Goal: Task Accomplishment & Management: Manage account settings

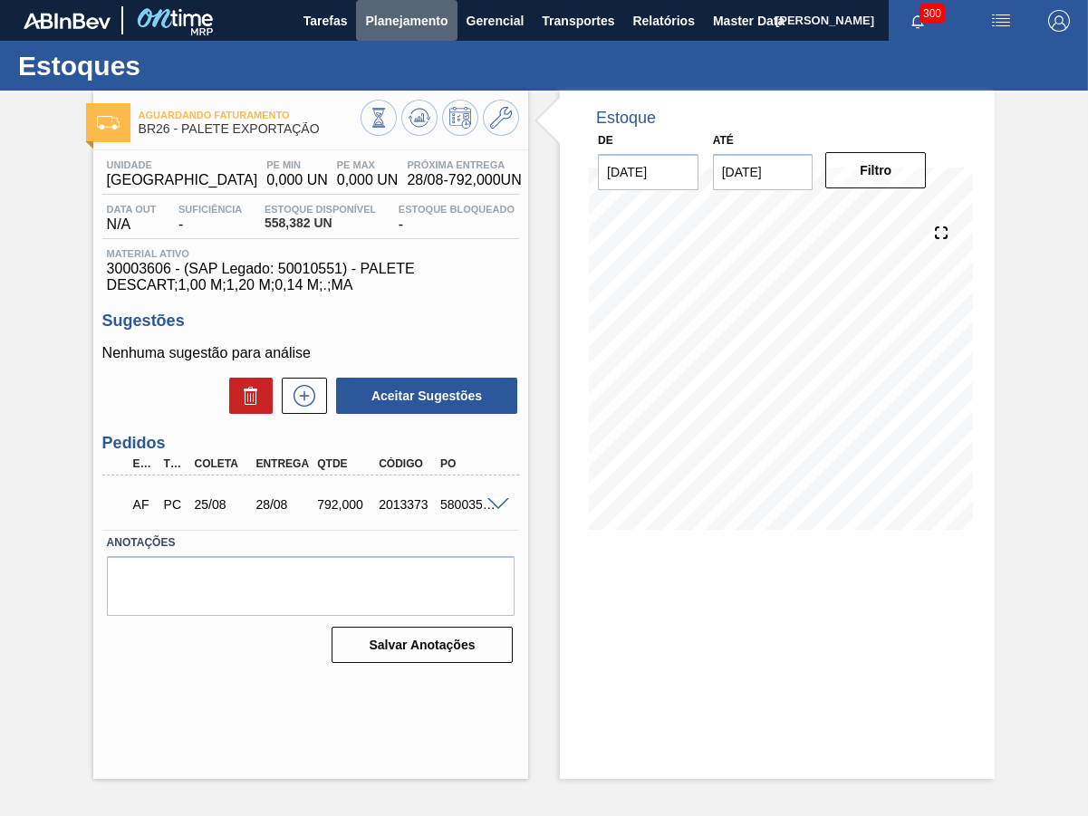
click at [394, 34] on button "Planejamento" at bounding box center [406, 20] width 101 height 41
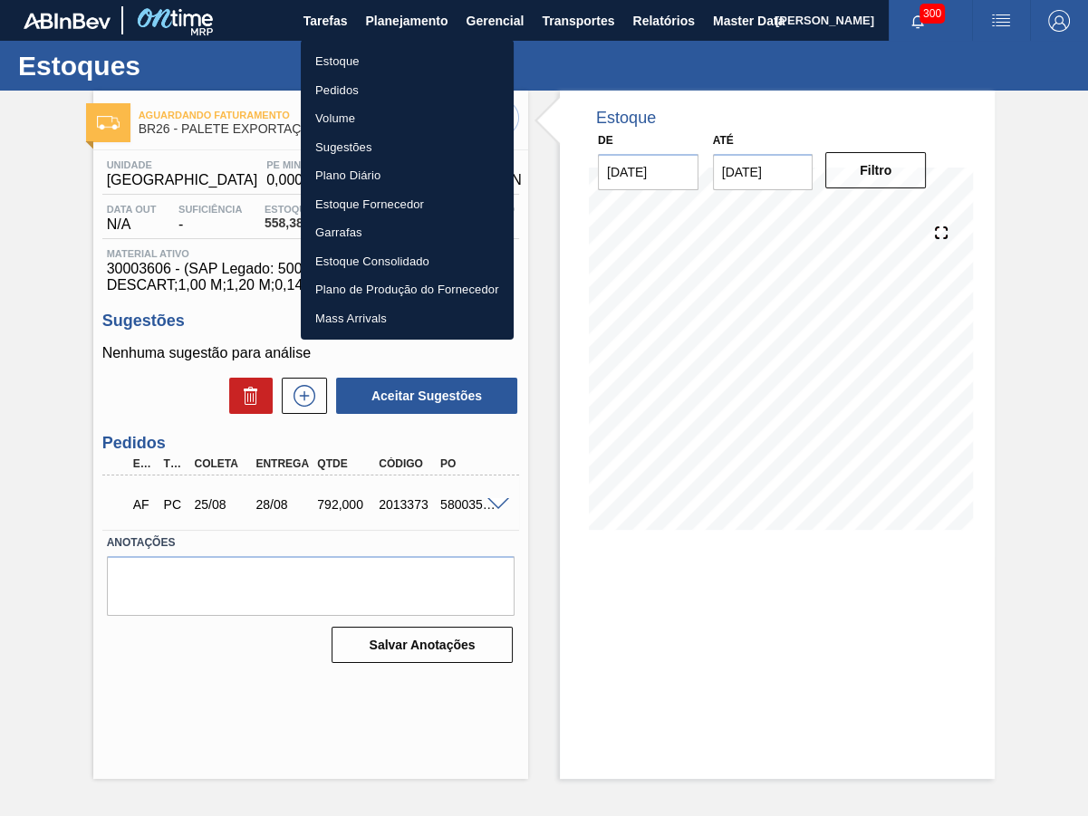
click at [389, 55] on li "Estoque" at bounding box center [407, 61] width 213 height 29
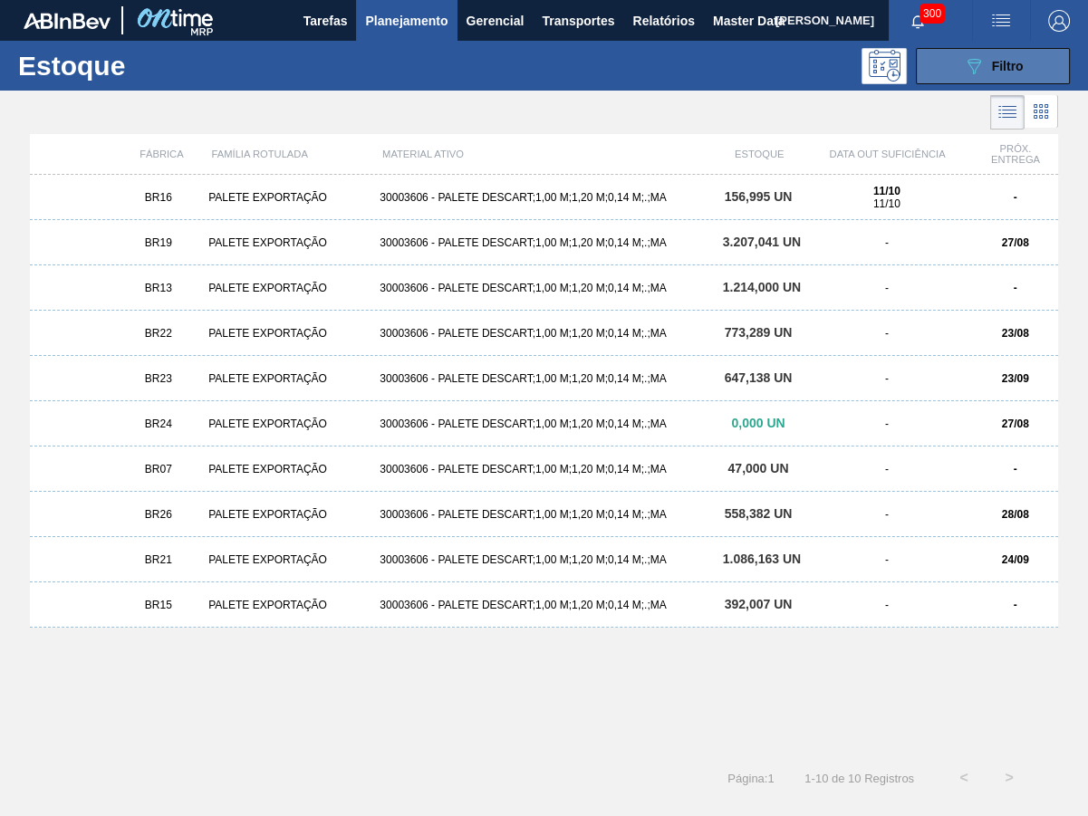
click at [953, 72] on button "089F7B8B-B2A5-4AFE-B5C0-19BA573D28AC Filtro" at bounding box center [993, 66] width 154 height 36
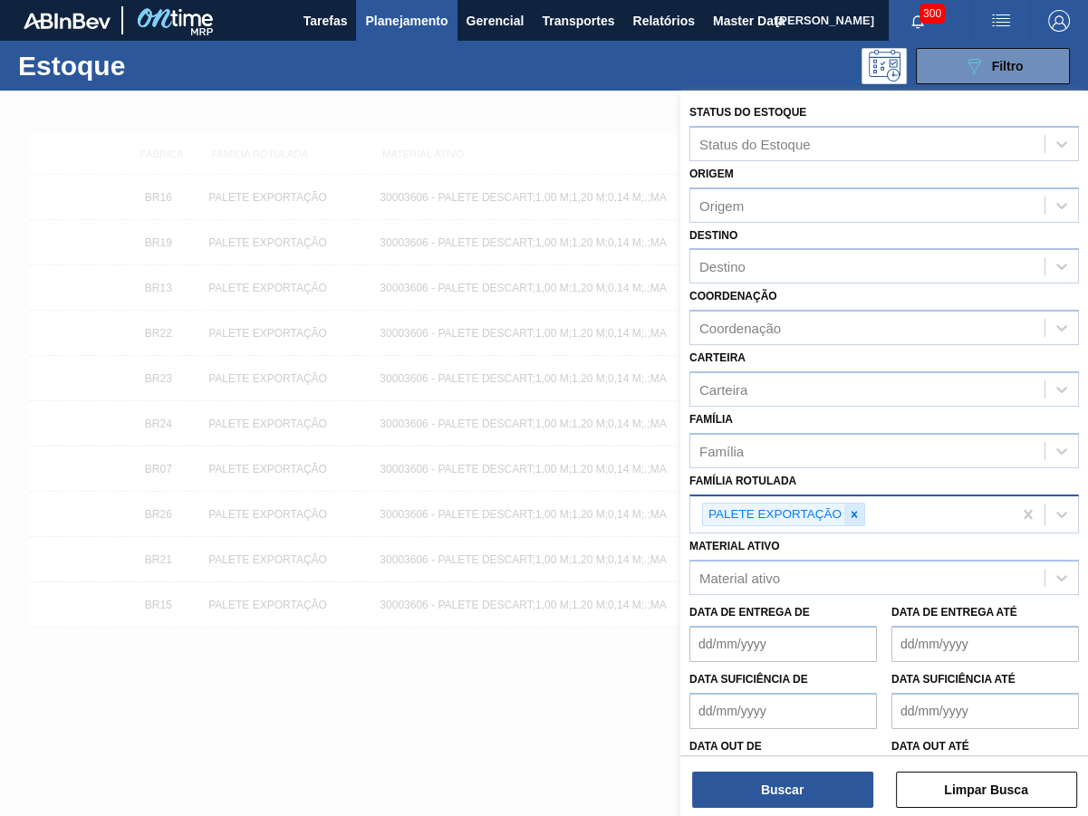
click at [852, 504] on div at bounding box center [854, 515] width 20 height 23
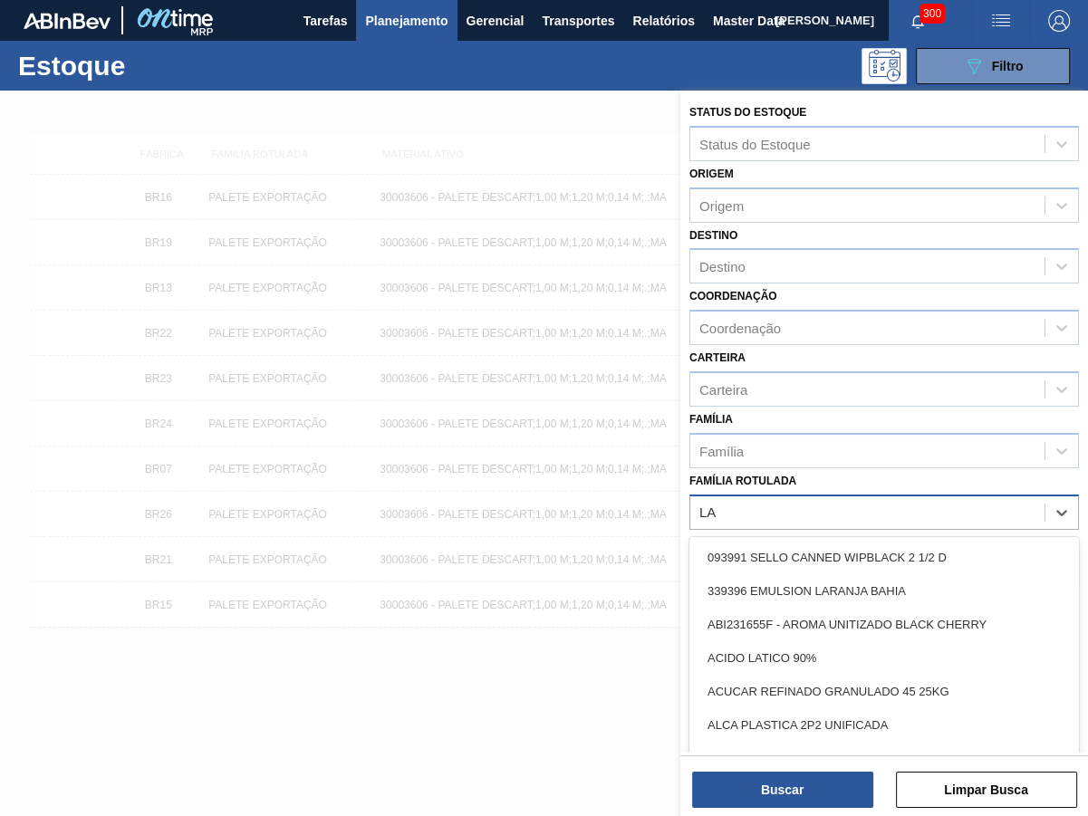
type Rotulada "L"
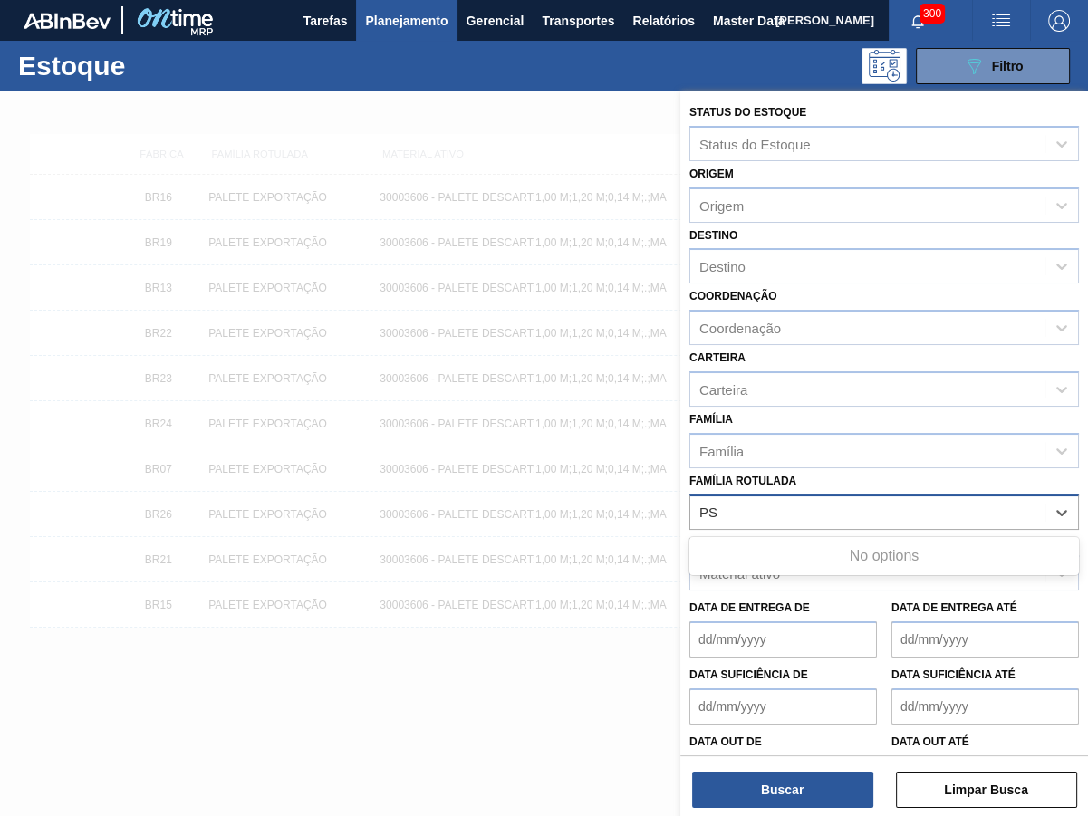
type Rotulada "P"
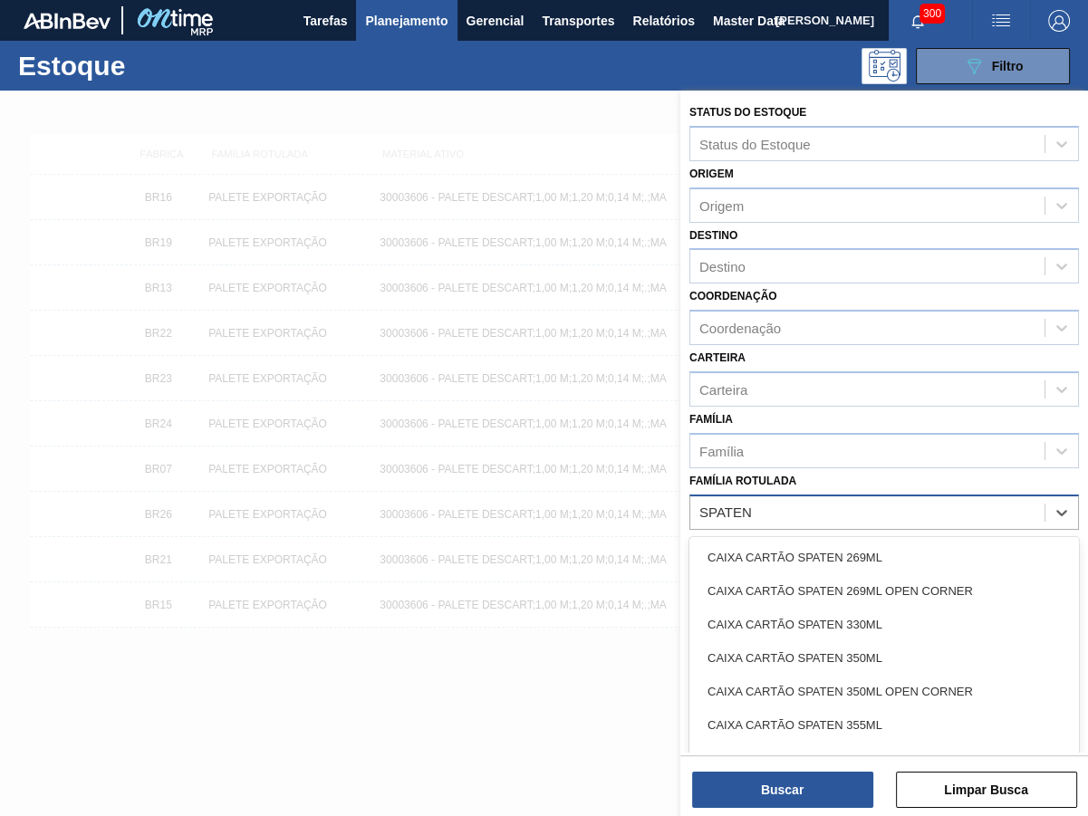
type Rotulada "SPATEN"
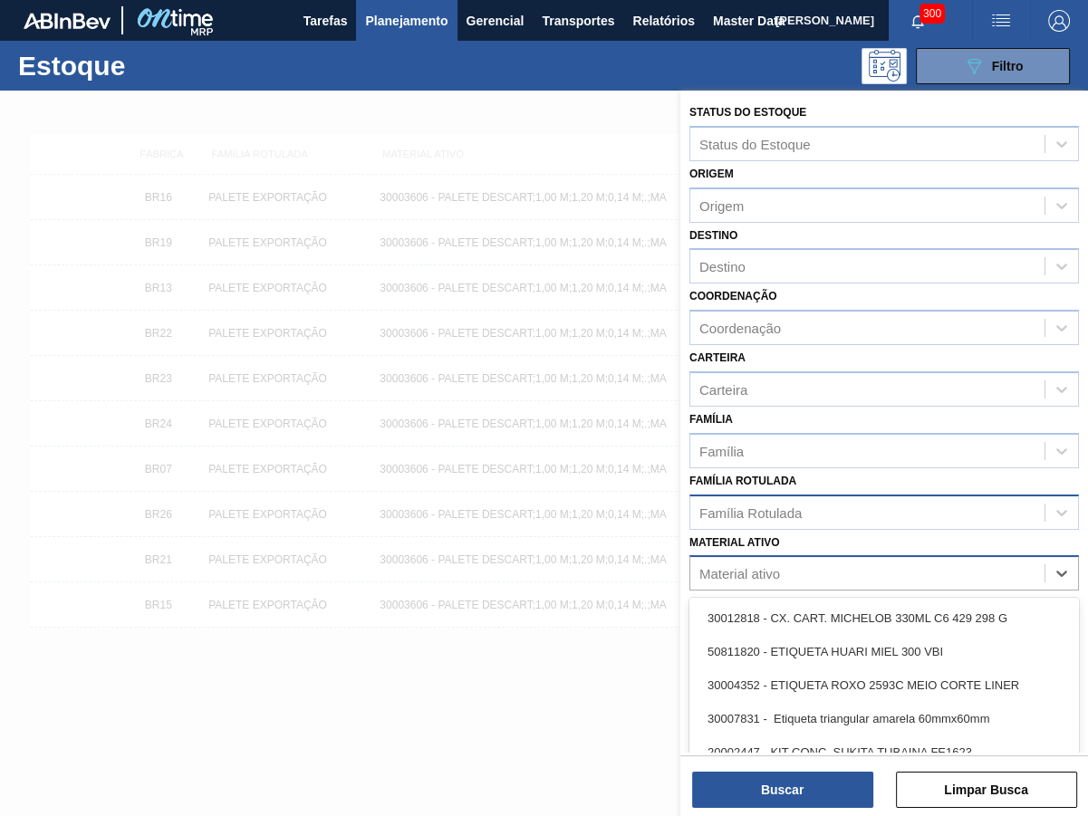
click at [712, 566] on div "Material ativo" at bounding box center [739, 573] width 81 height 15
paste ativo "30017080"
type ativo "30017080"
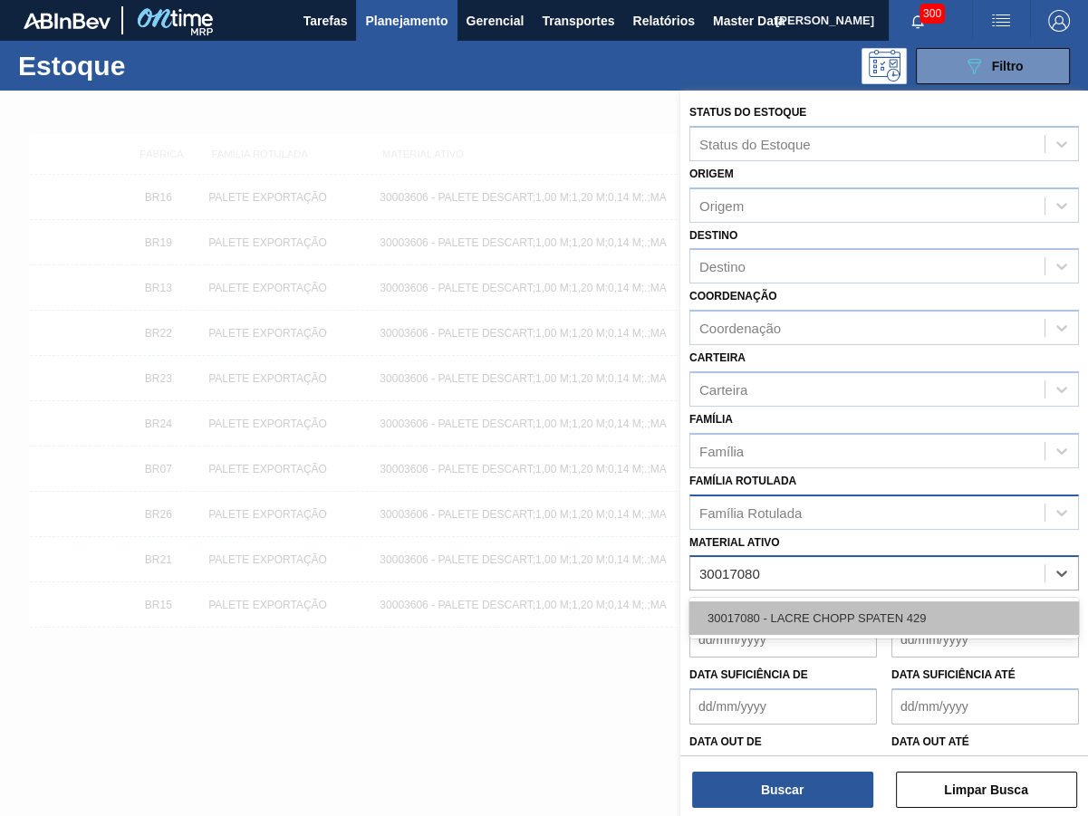
click at [760, 601] on div "30017080 - LACRE CHOPP SPATEN 429" at bounding box center [883, 618] width 389 height 34
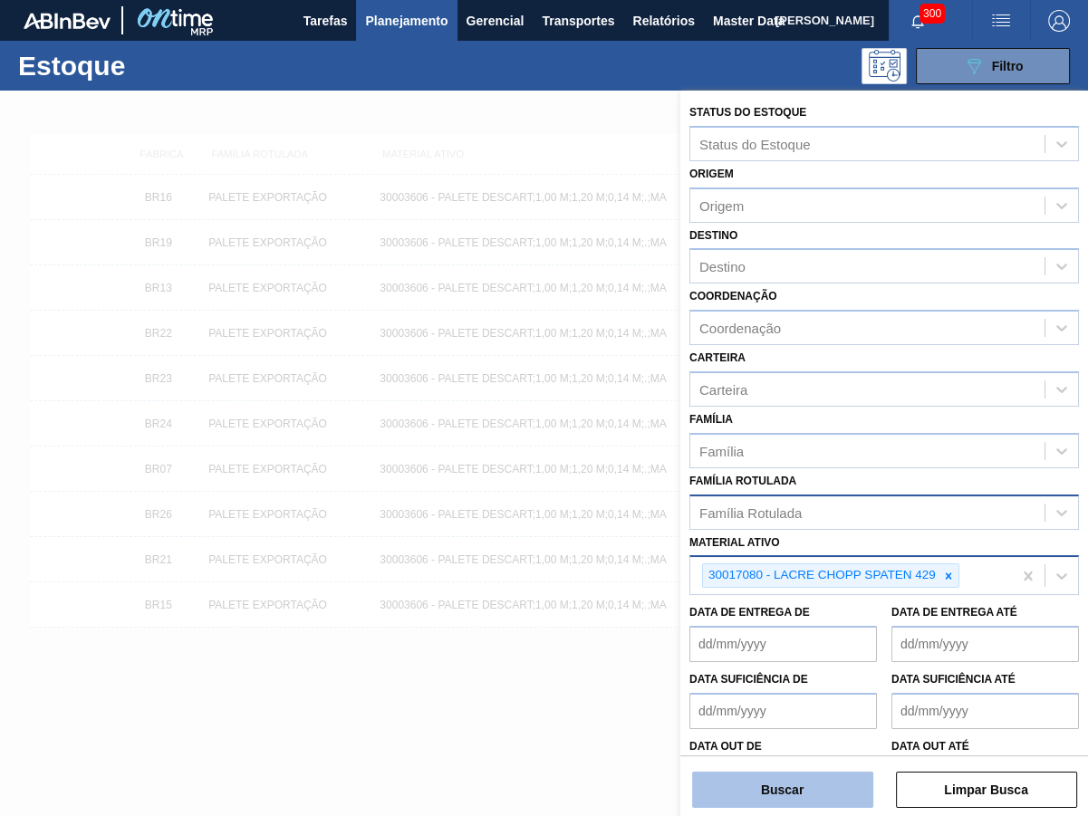
click at [773, 801] on button "Buscar" at bounding box center [782, 790] width 181 height 36
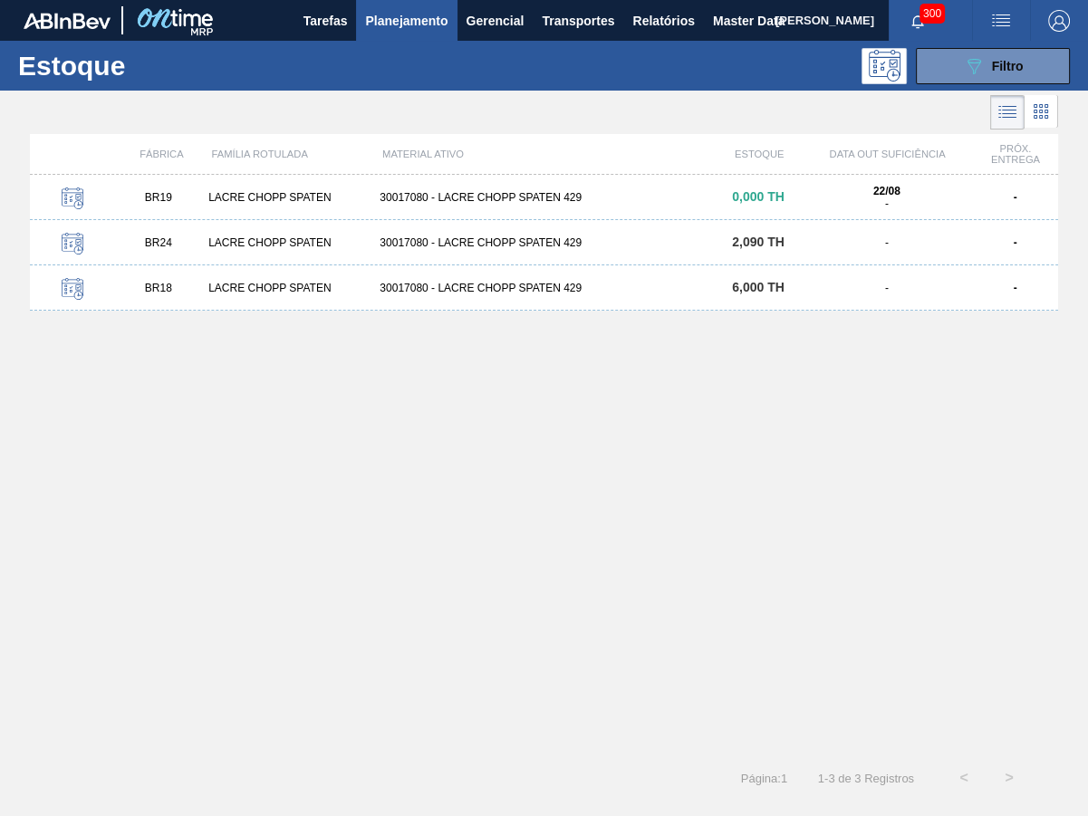
click at [371, 245] on div "LACRE CHOPP SPATEN" at bounding box center [286, 242] width 171 height 13
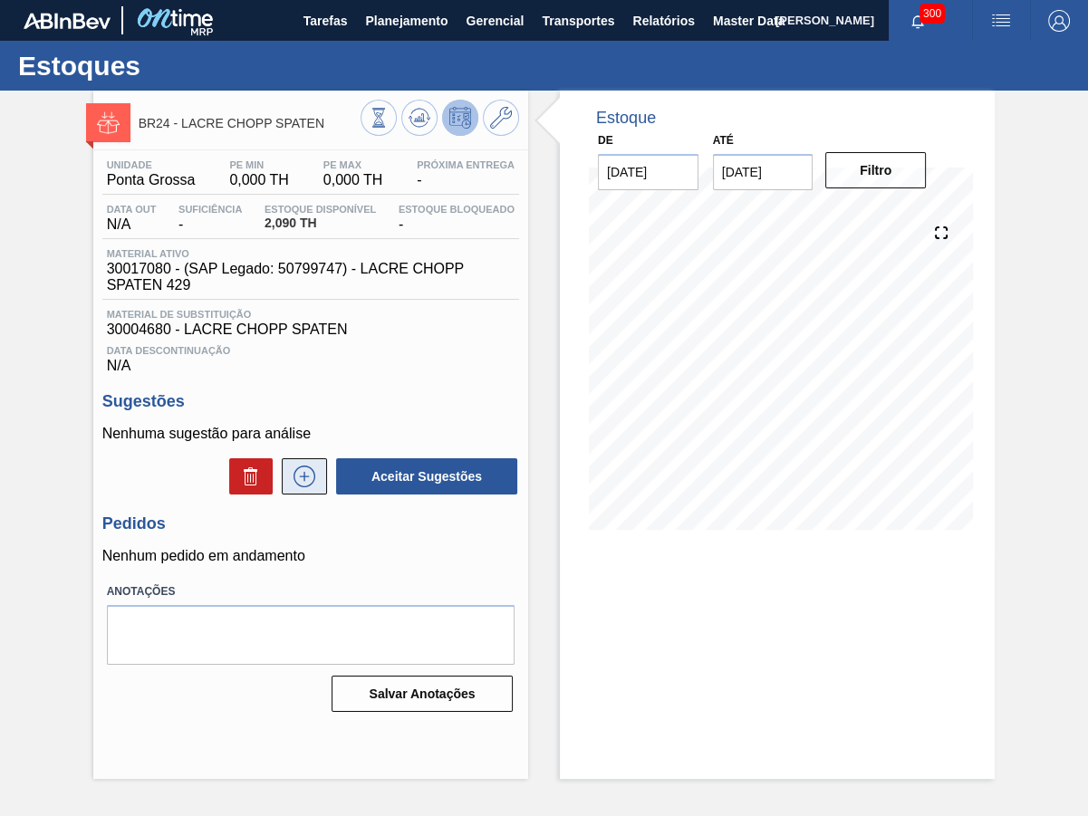
click at [316, 466] on icon at bounding box center [304, 477] width 29 height 22
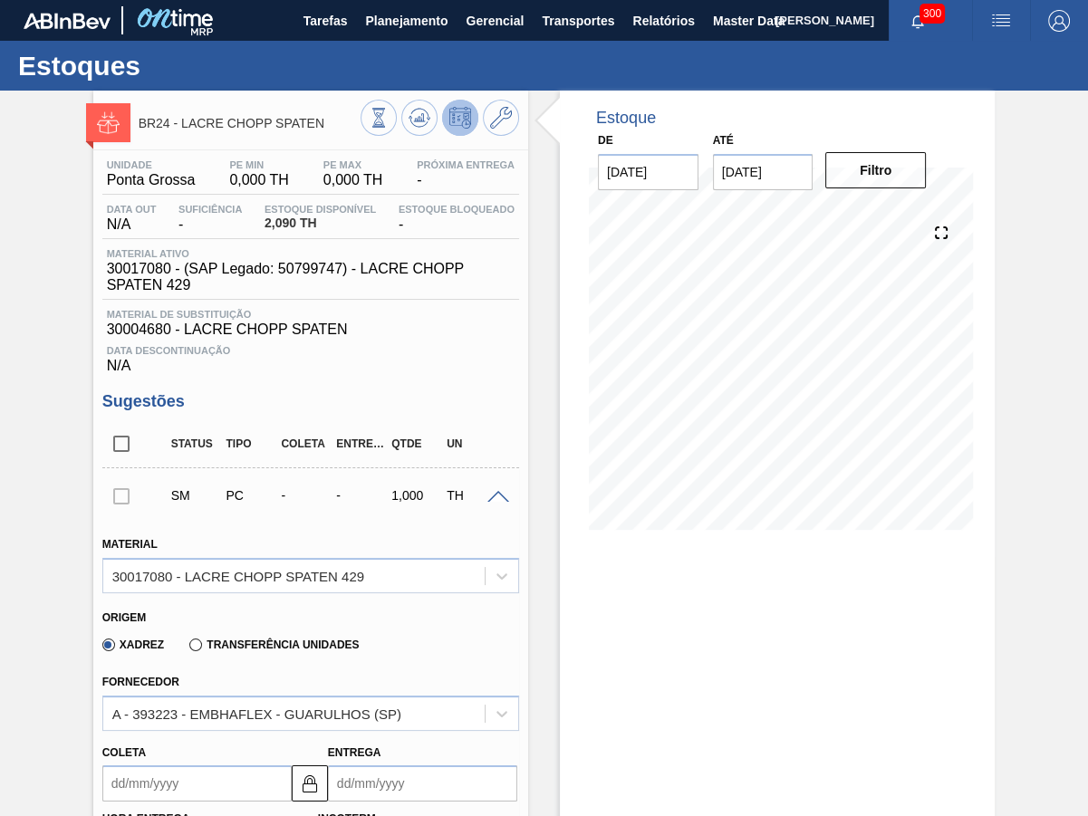
scroll to position [225, 0]
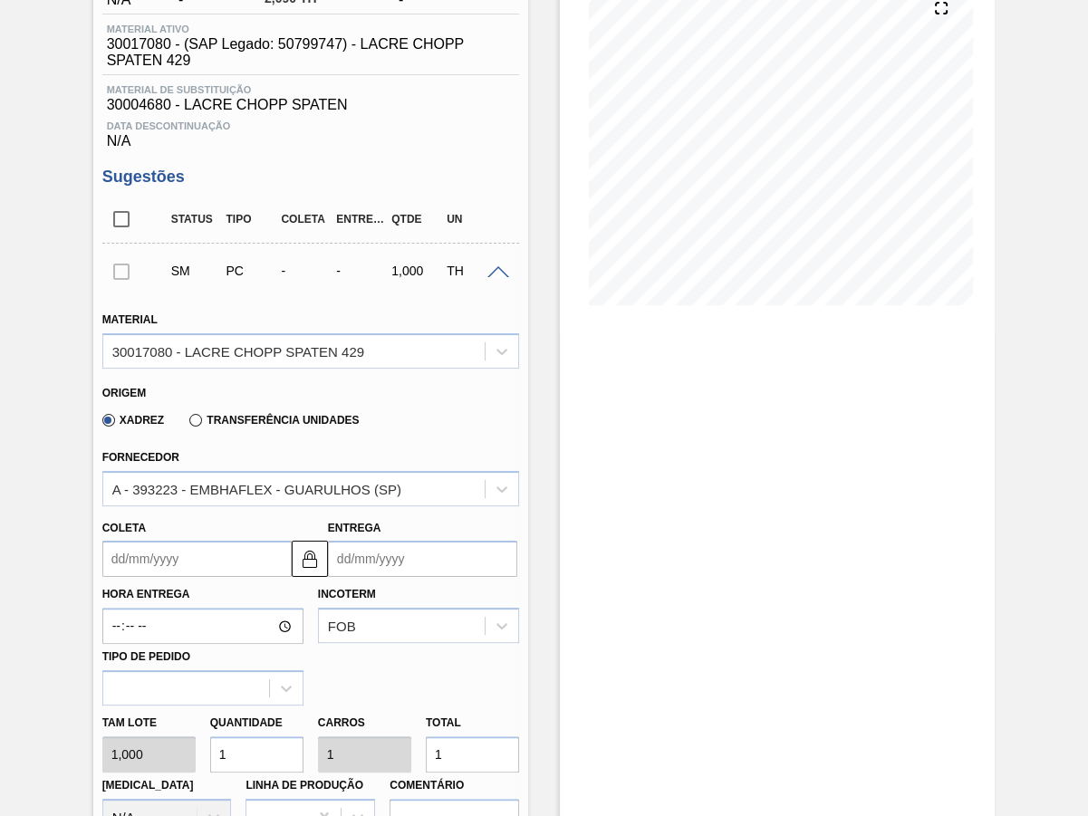
click at [231, 542] on input "Coleta" at bounding box center [196, 559] width 189 height 36
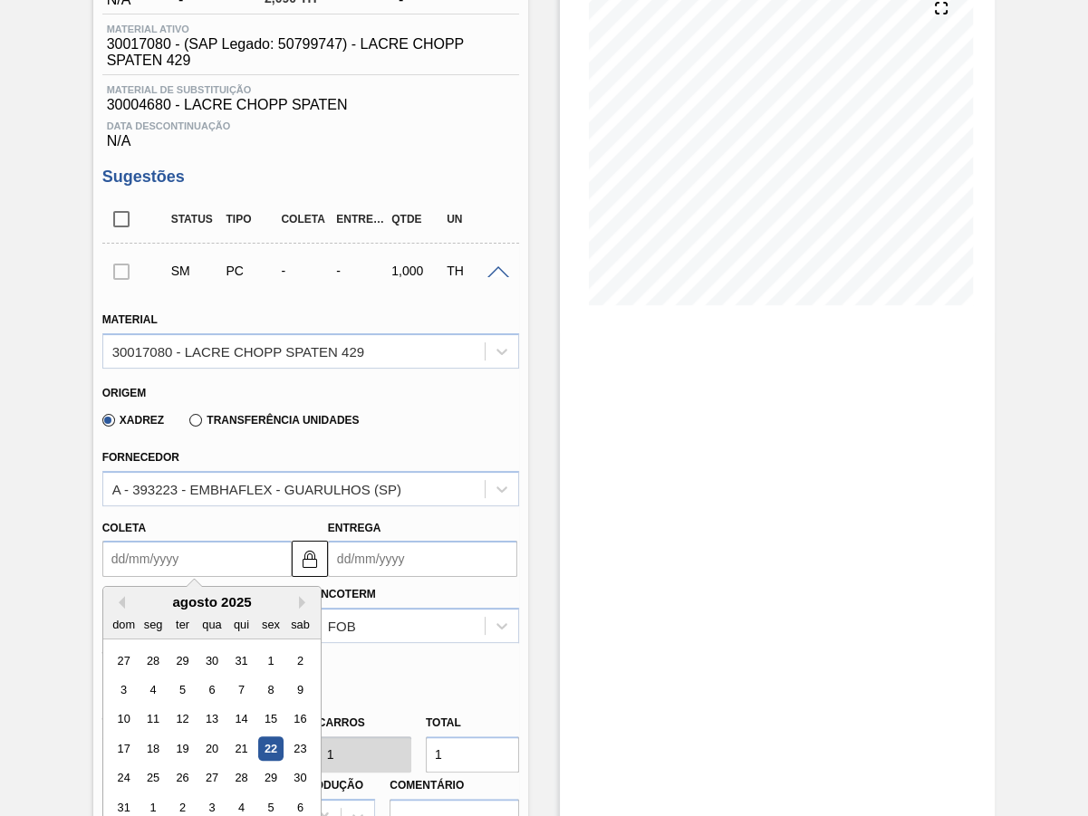
click at [274, 594] on div "agosto 2025" at bounding box center [211, 601] width 217 height 15
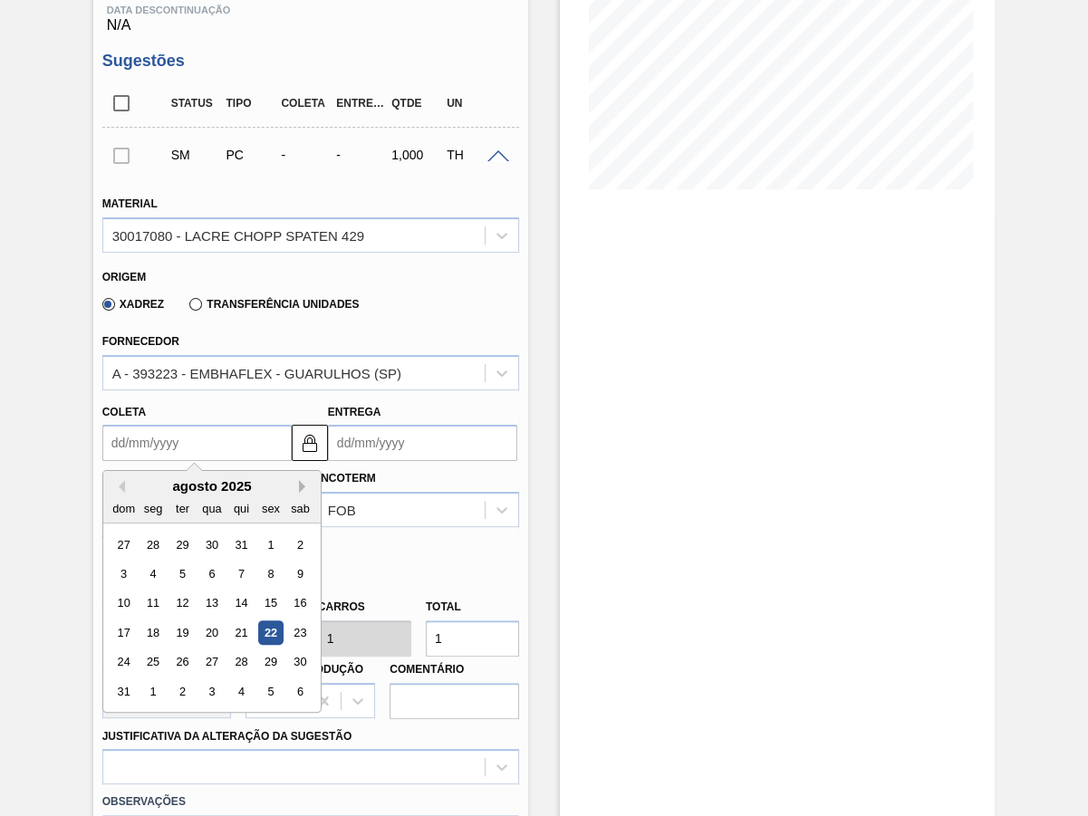
click at [299, 480] on button "Next Month" at bounding box center [305, 486] width 13 height 13
click at [155, 562] on div "8" at bounding box center [152, 574] width 24 height 24
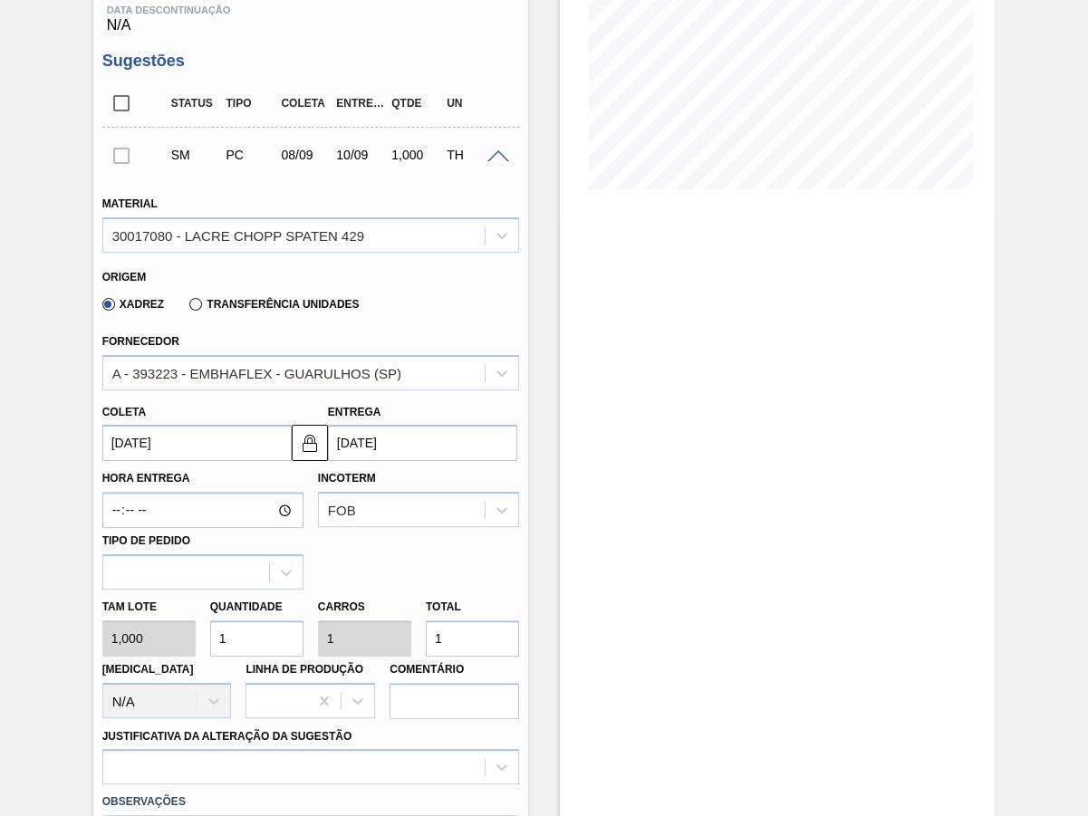
type input "[DATE]"
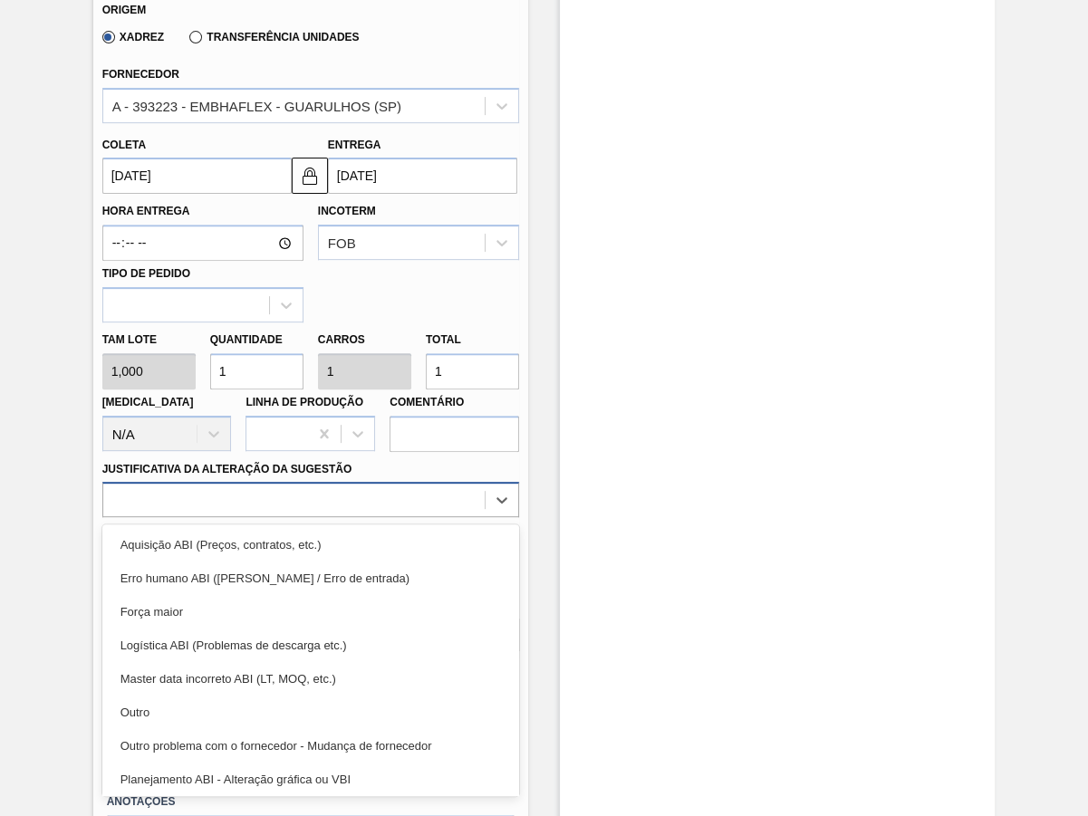
click at [126, 487] on div at bounding box center [293, 500] width 381 height 26
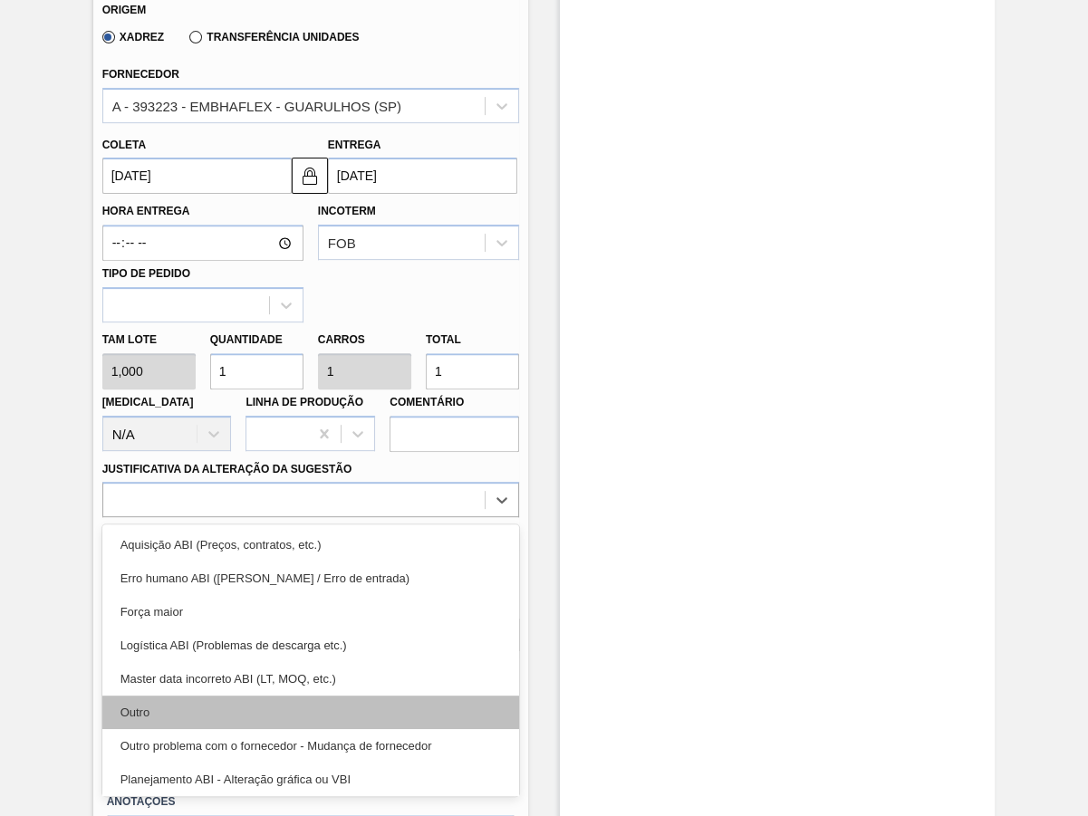
click at [175, 696] on div "Outro" at bounding box center [310, 713] width 417 height 34
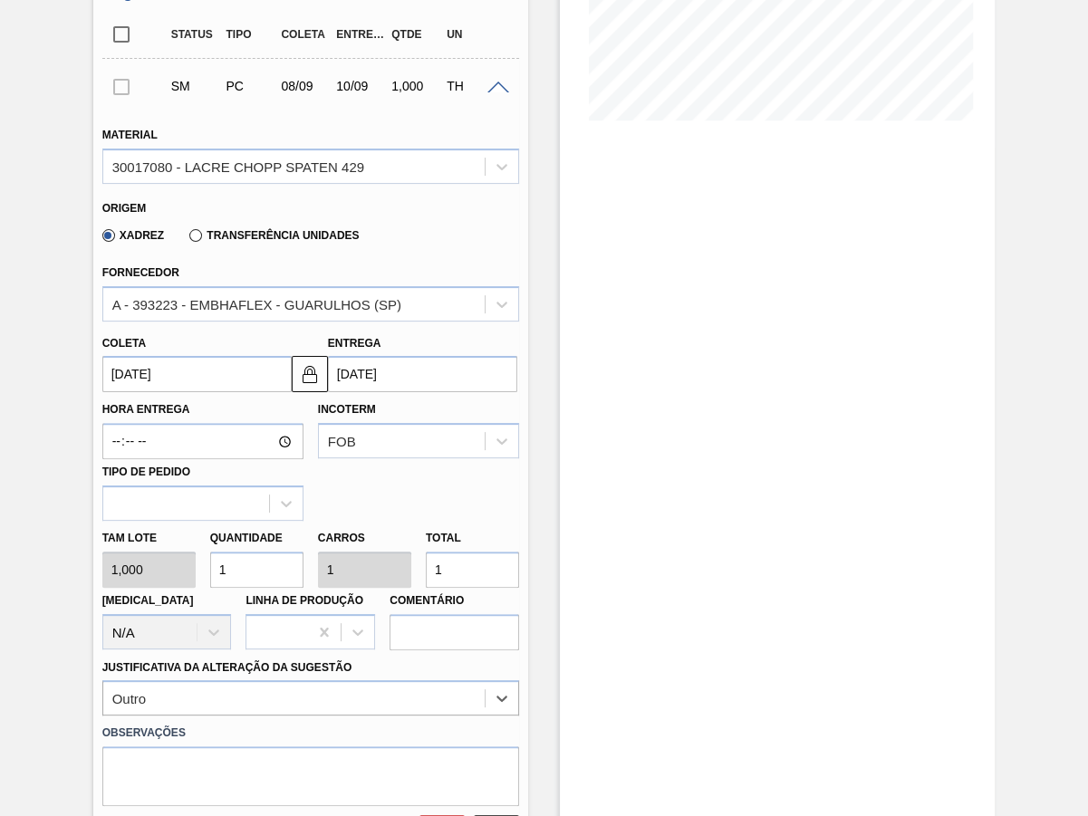
scroll to position [678, 0]
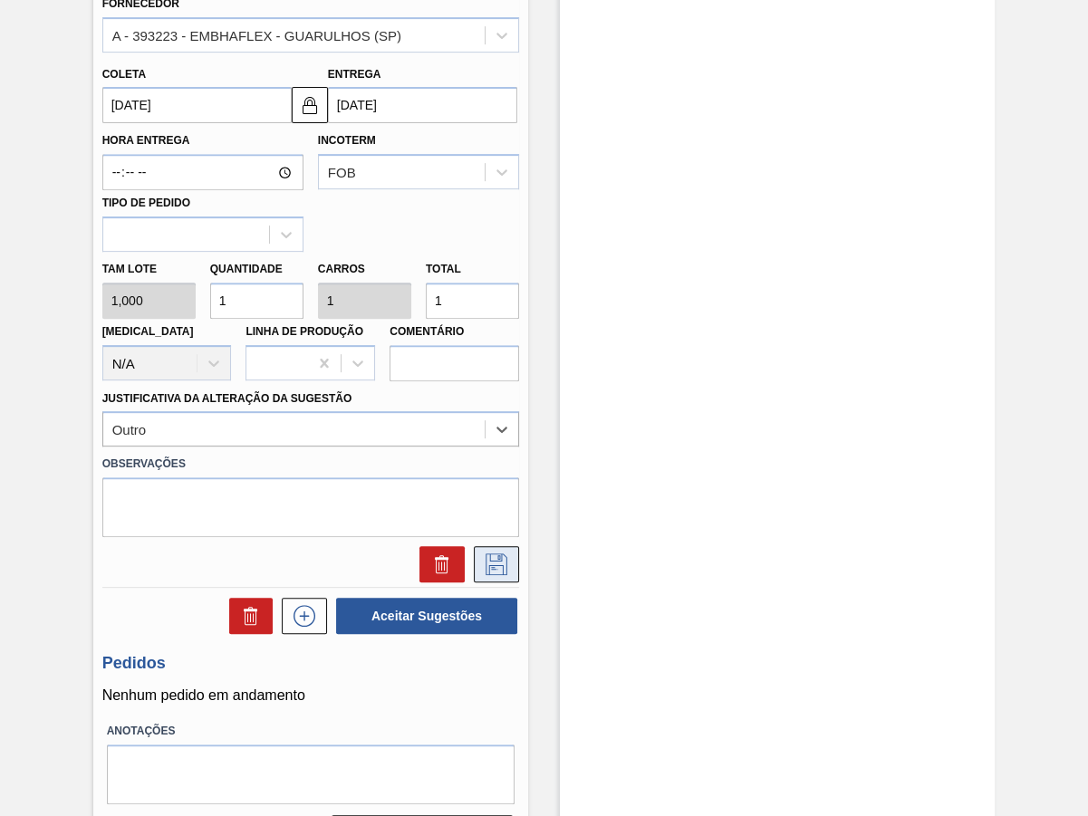
click at [497, 553] on icon at bounding box center [496, 564] width 29 height 22
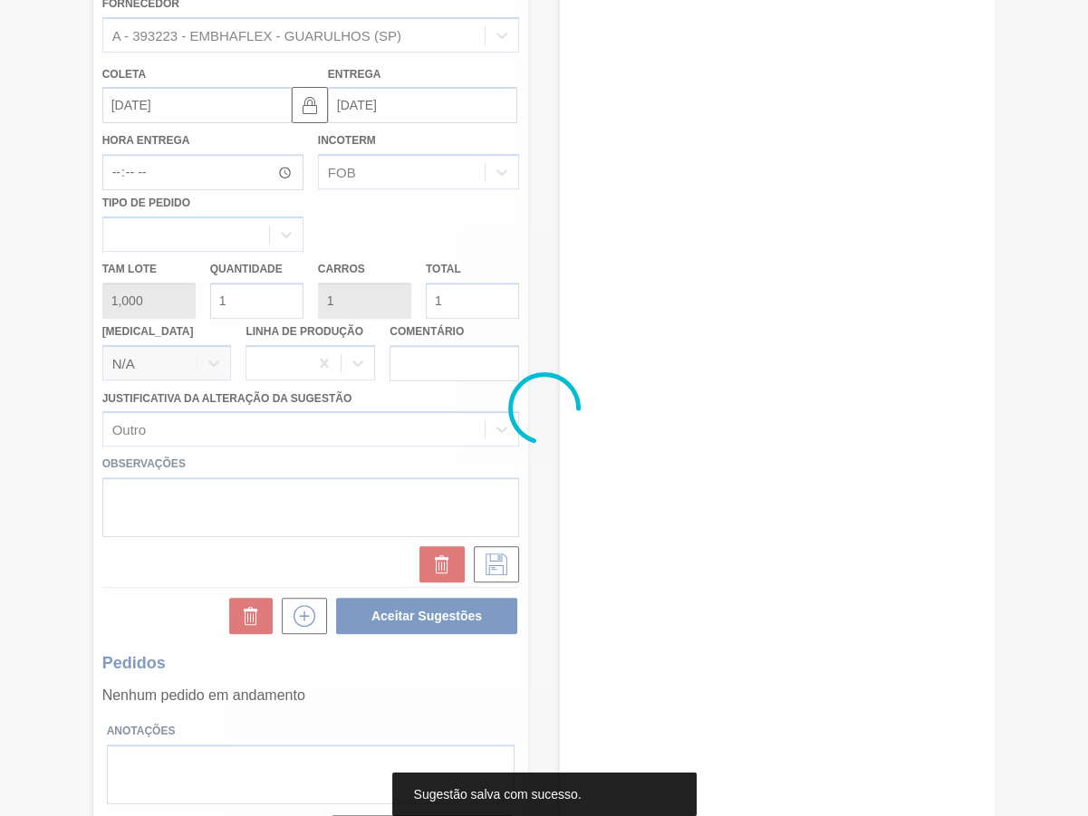
scroll to position [0, 0]
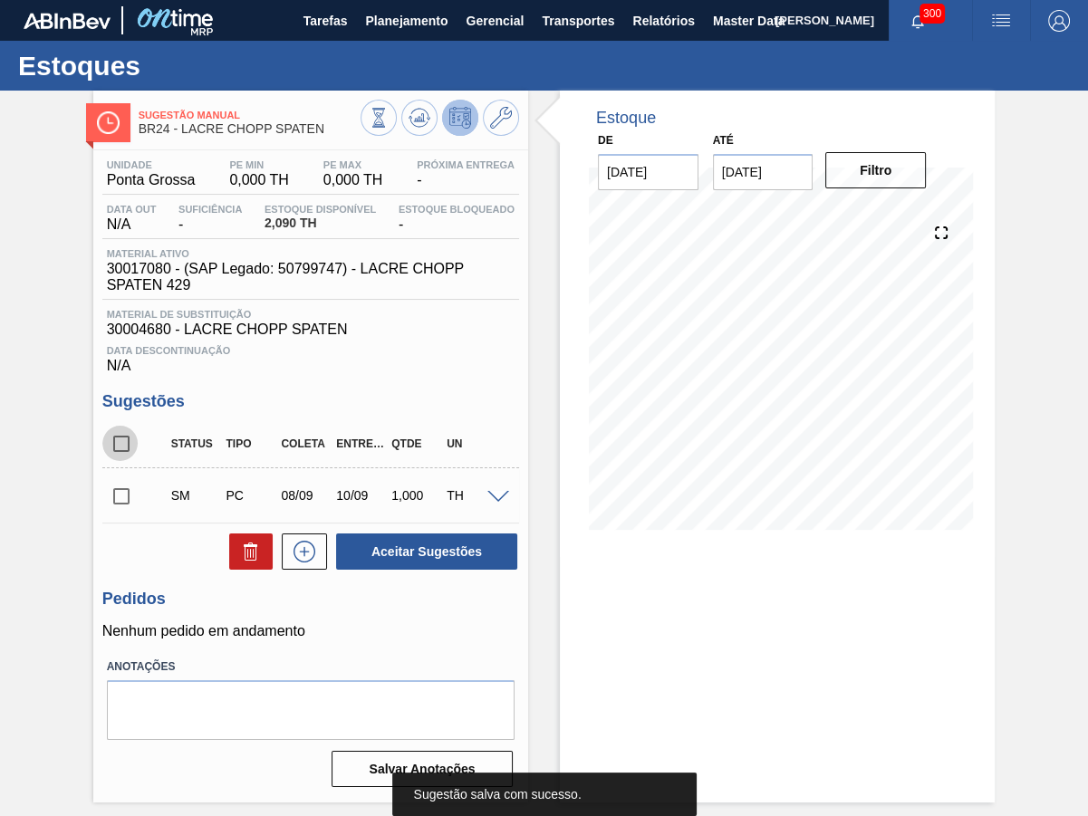
click at [118, 425] on input "checkbox" at bounding box center [121, 444] width 38 height 38
checkbox input "true"
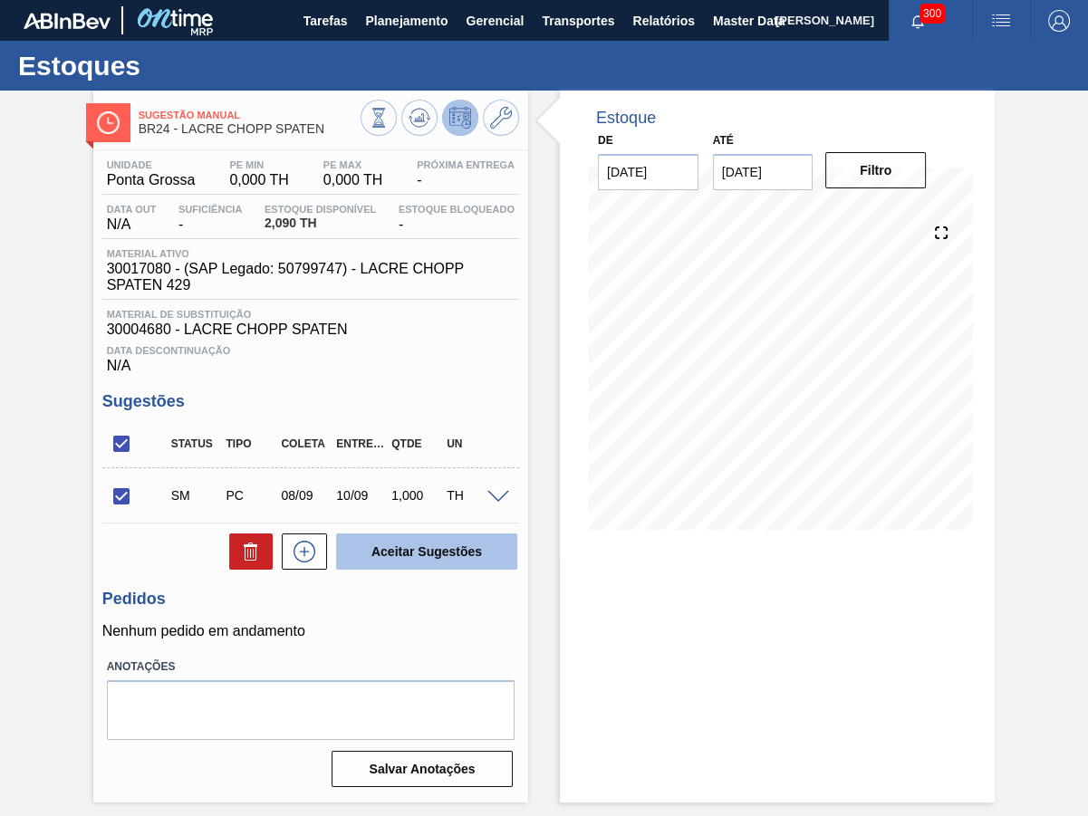
click at [404, 533] on button "Aceitar Sugestões" at bounding box center [426, 551] width 181 height 36
checkbox input "false"
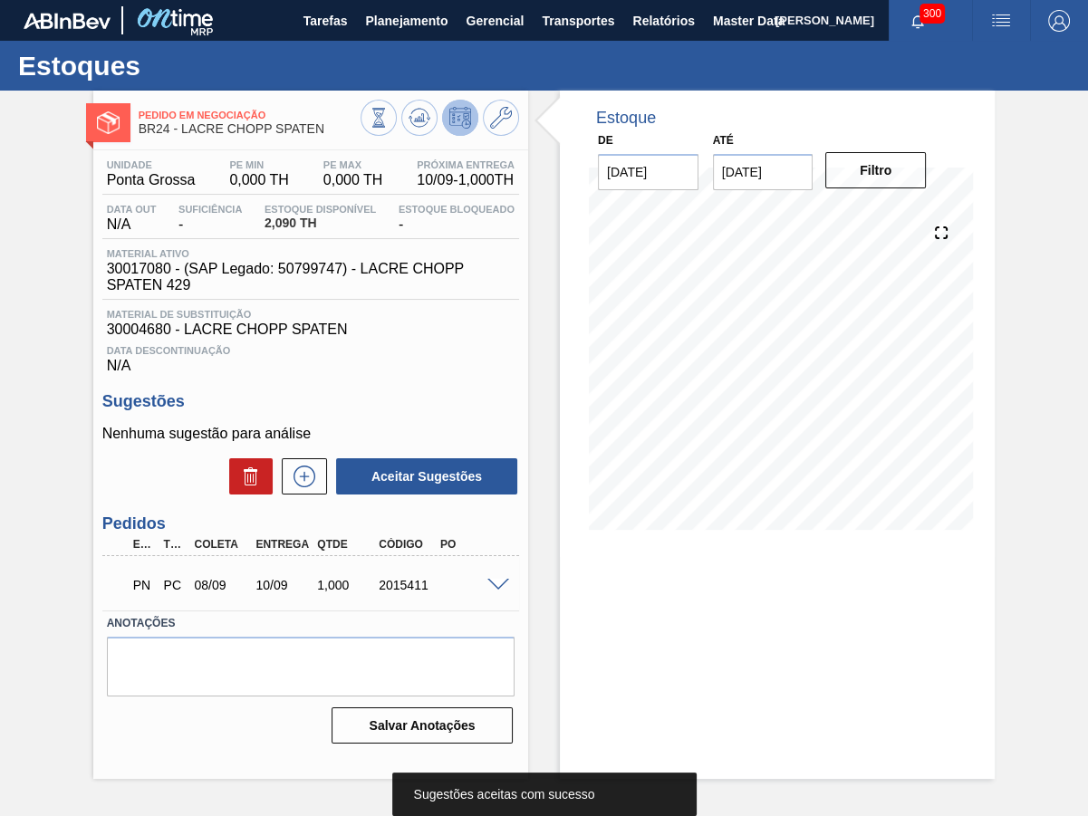
click at [508, 579] on span at bounding box center [498, 586] width 22 height 14
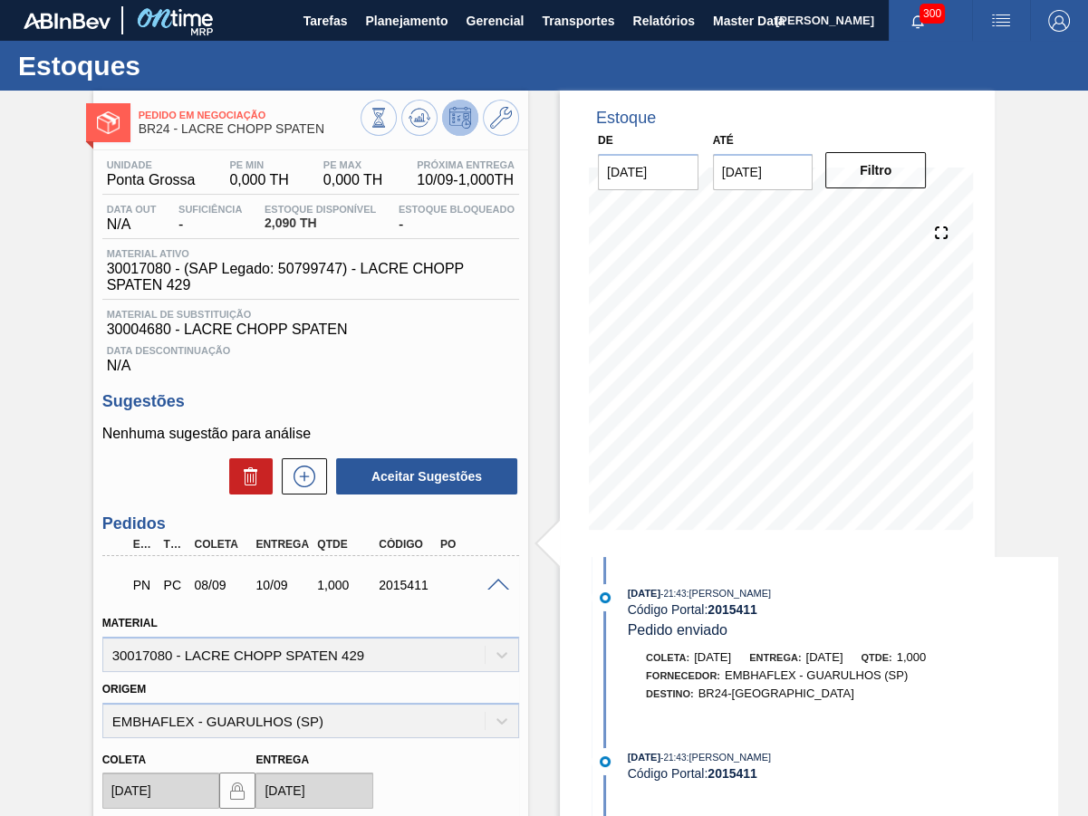
scroll to position [250, 0]
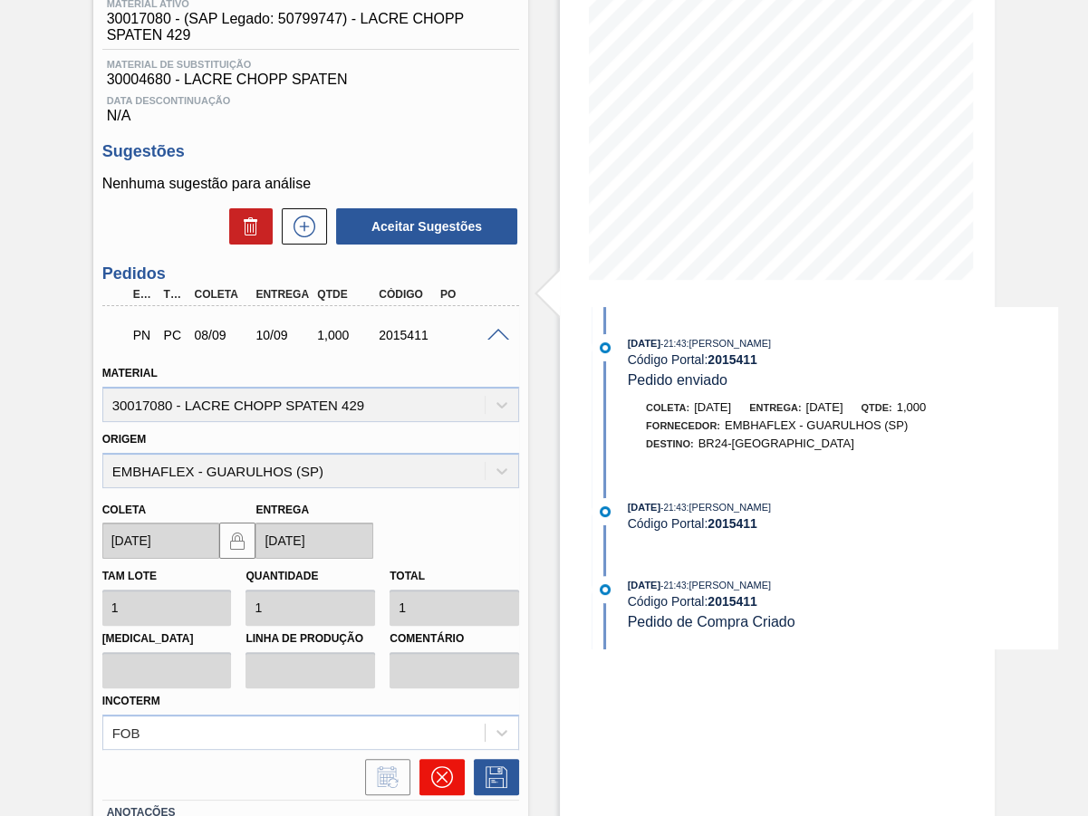
click at [454, 759] on button at bounding box center [441, 777] width 45 height 36
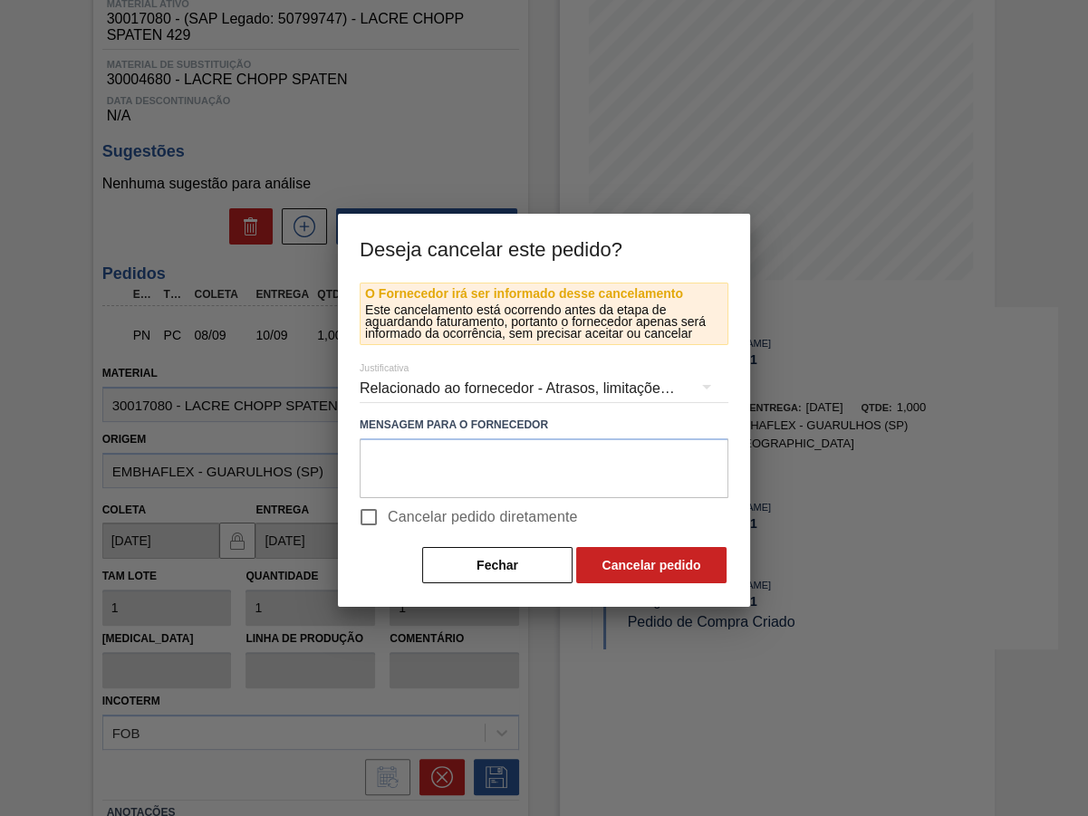
click at [430, 511] on span "Cancelar pedido diretamente" at bounding box center [483, 517] width 190 height 22
click at [388, 511] on input "Cancelar pedido diretamente" at bounding box center [369, 517] width 38 height 38
checkbox input "true"
click at [449, 382] on div "Relacionado ao fornecedor - Atrasos, limitações de capacidade, etc." at bounding box center [544, 388] width 369 height 51
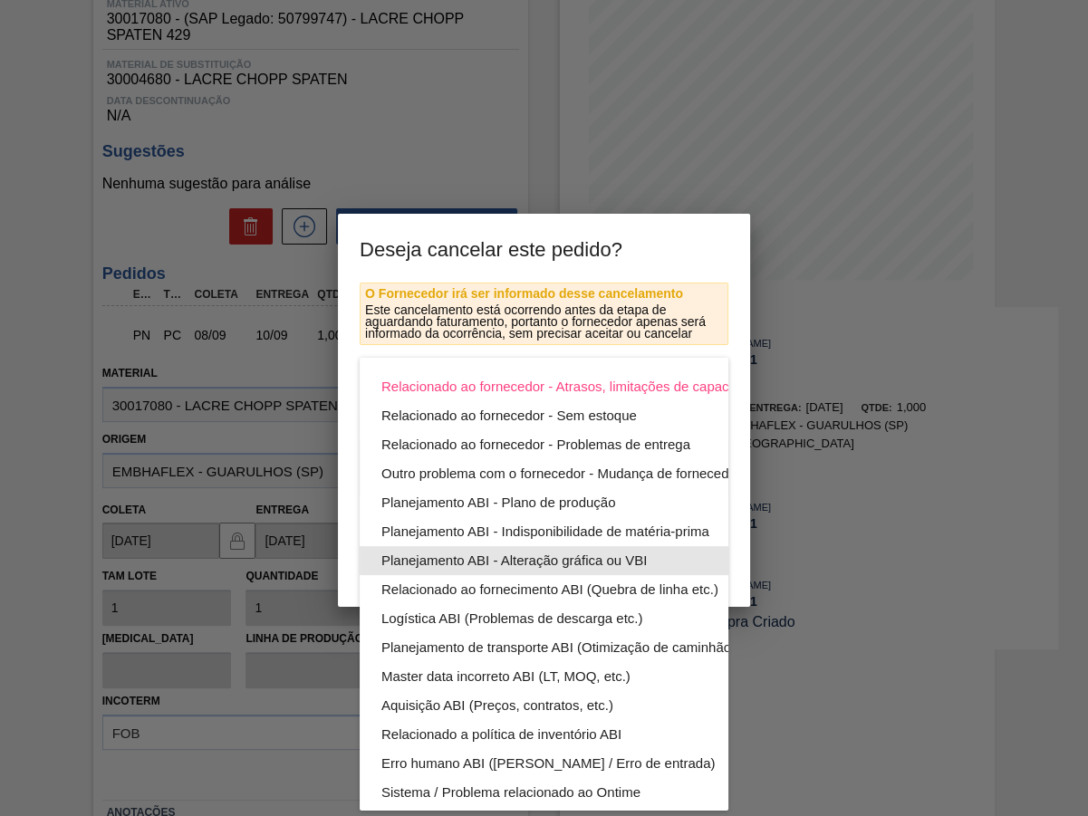
scroll to position [98, 0]
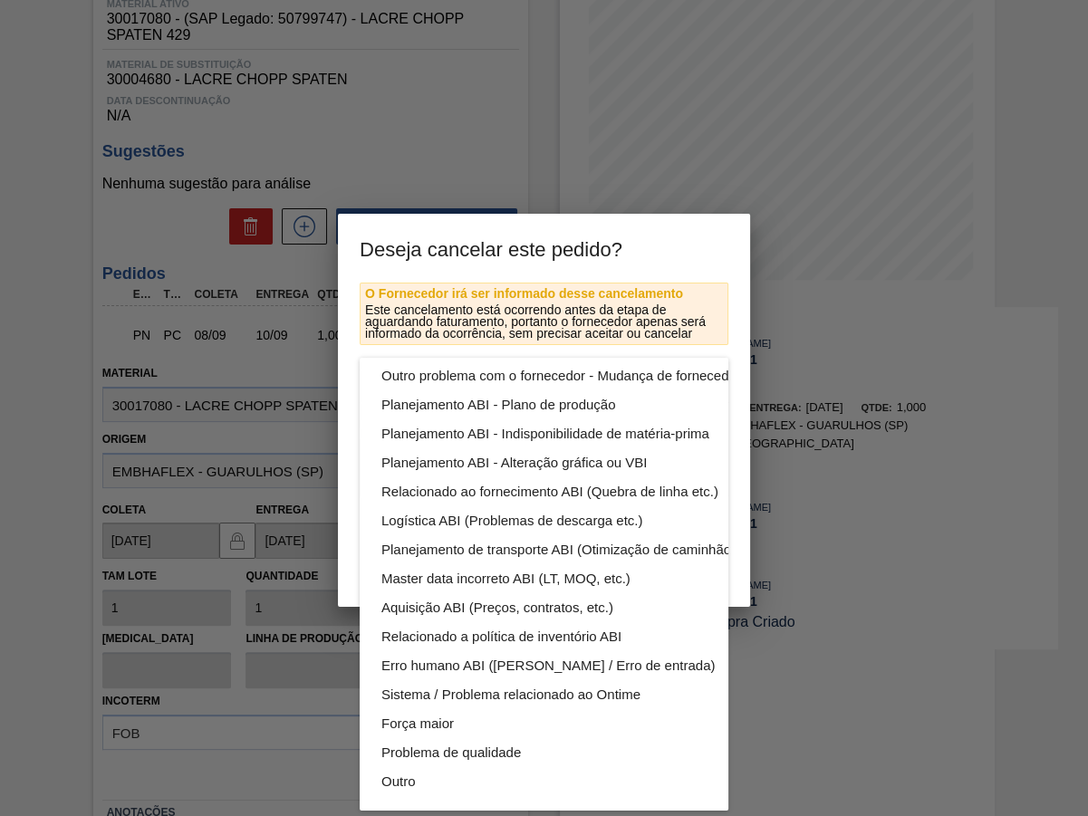
click at [434, 797] on div "Relacionado ao fornecedor - Atrasos, limitações de capacidade, etc. Relacionado…" at bounding box center [587, 535] width 454 height 551
click at [427, 781] on div "Outro" at bounding box center [586, 781] width 410 height 29
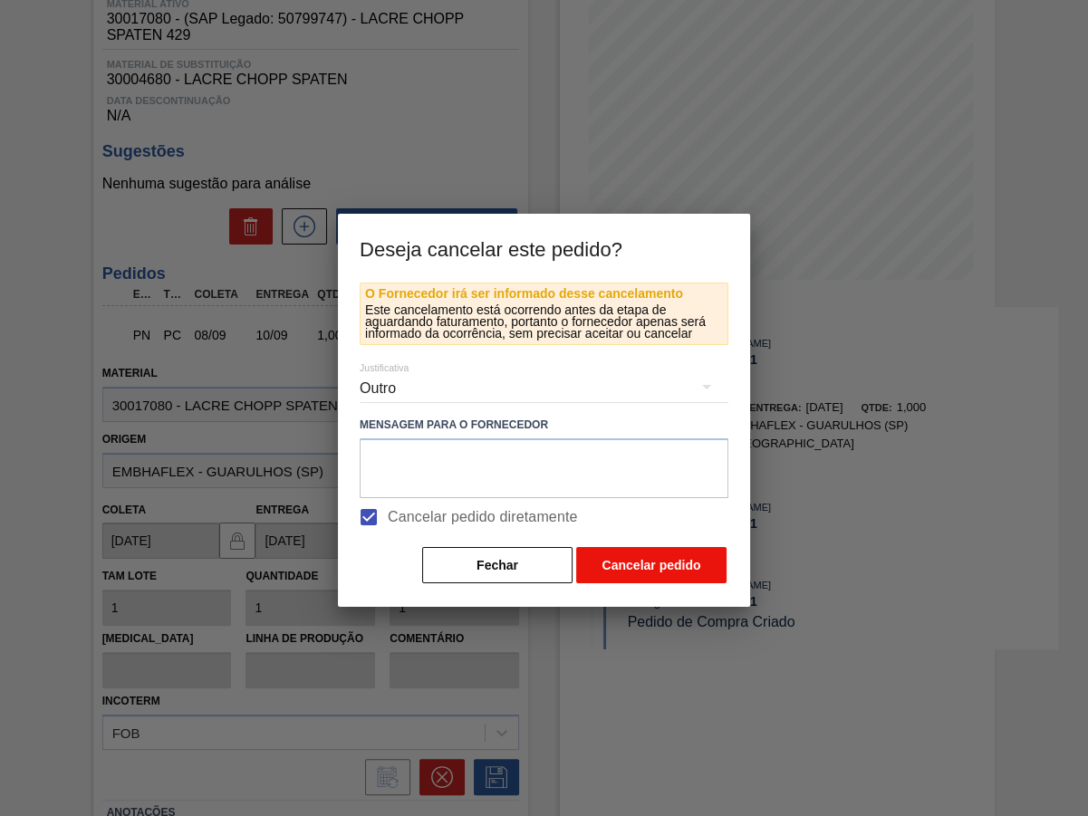
click at [613, 567] on button "Cancelar pedido" at bounding box center [651, 565] width 150 height 36
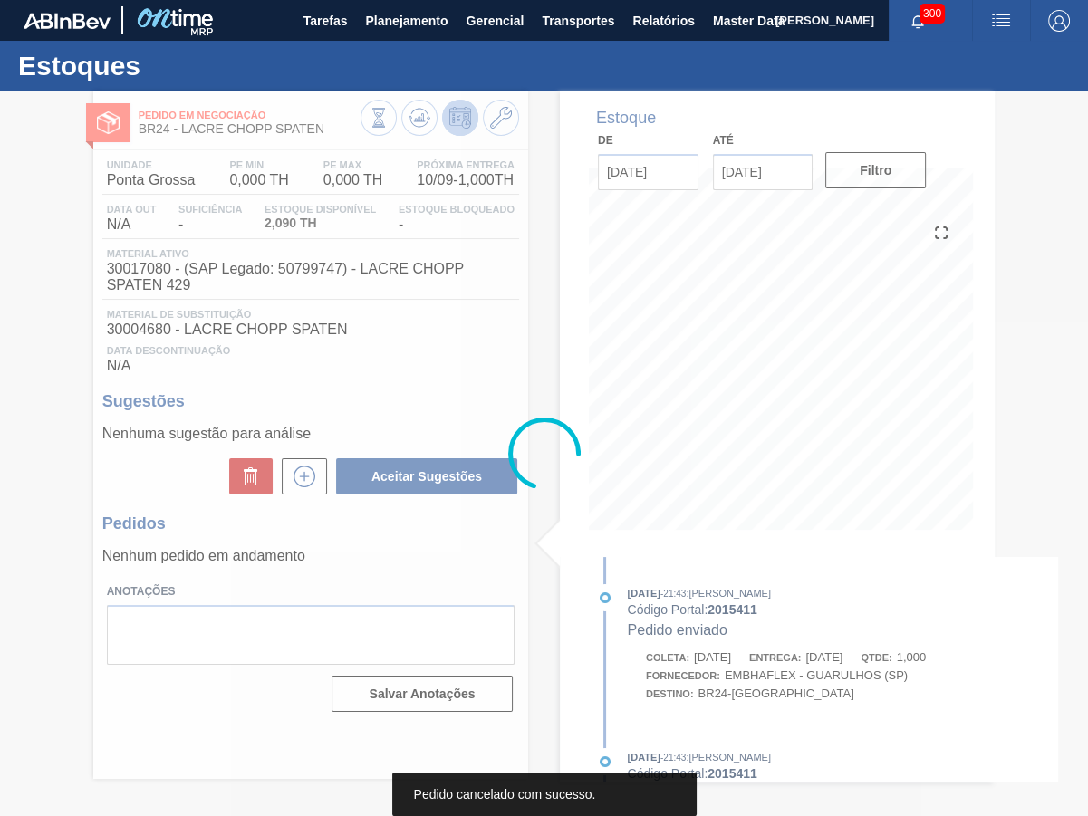
scroll to position [0, 0]
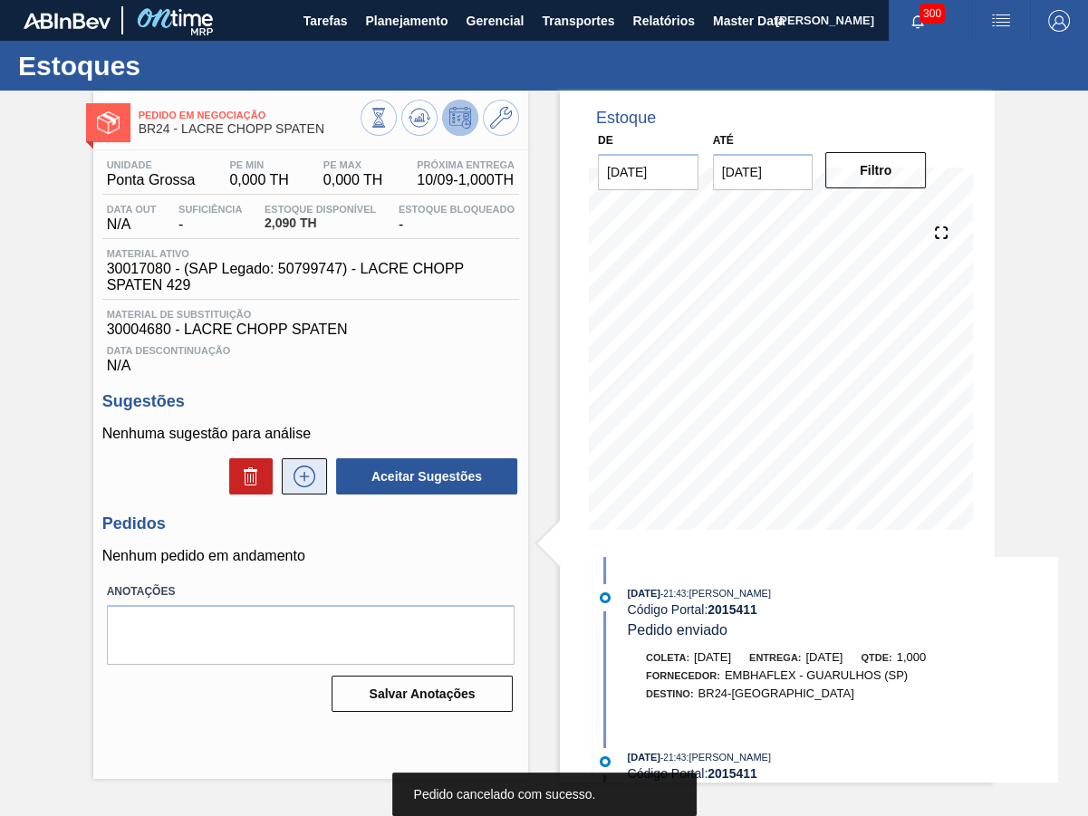
click at [288, 458] on button at bounding box center [304, 476] width 45 height 36
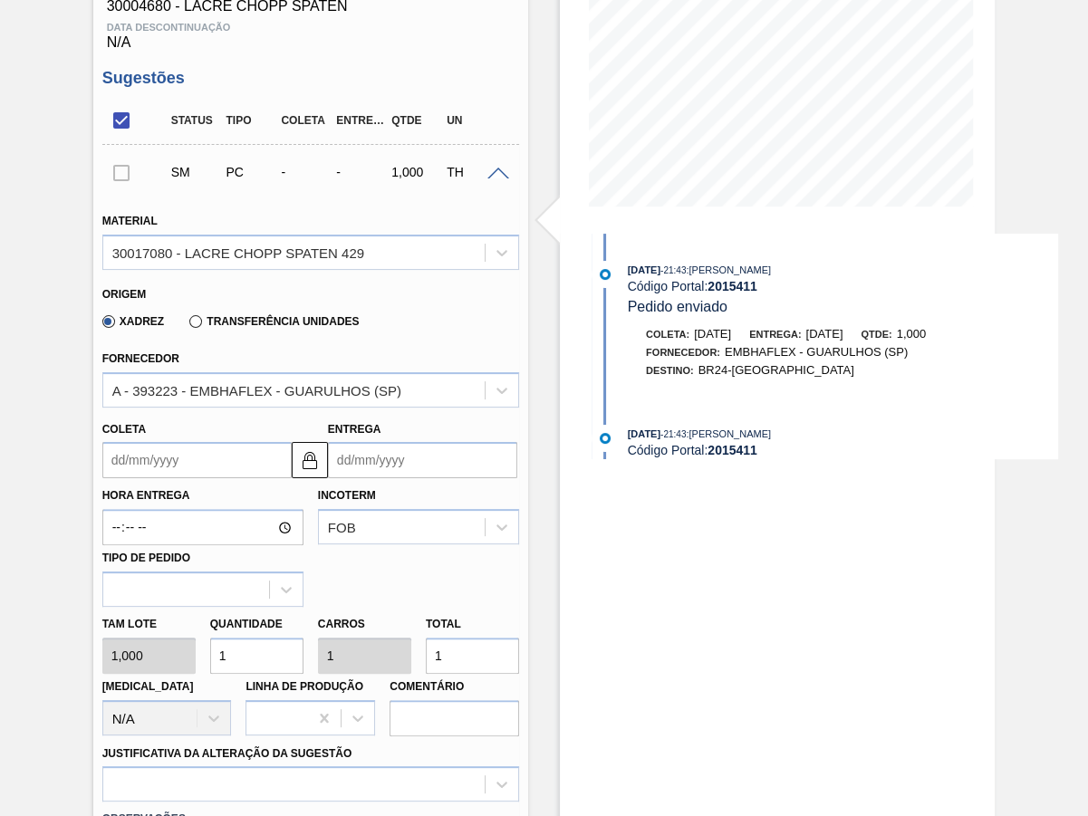
scroll to position [328, 0]
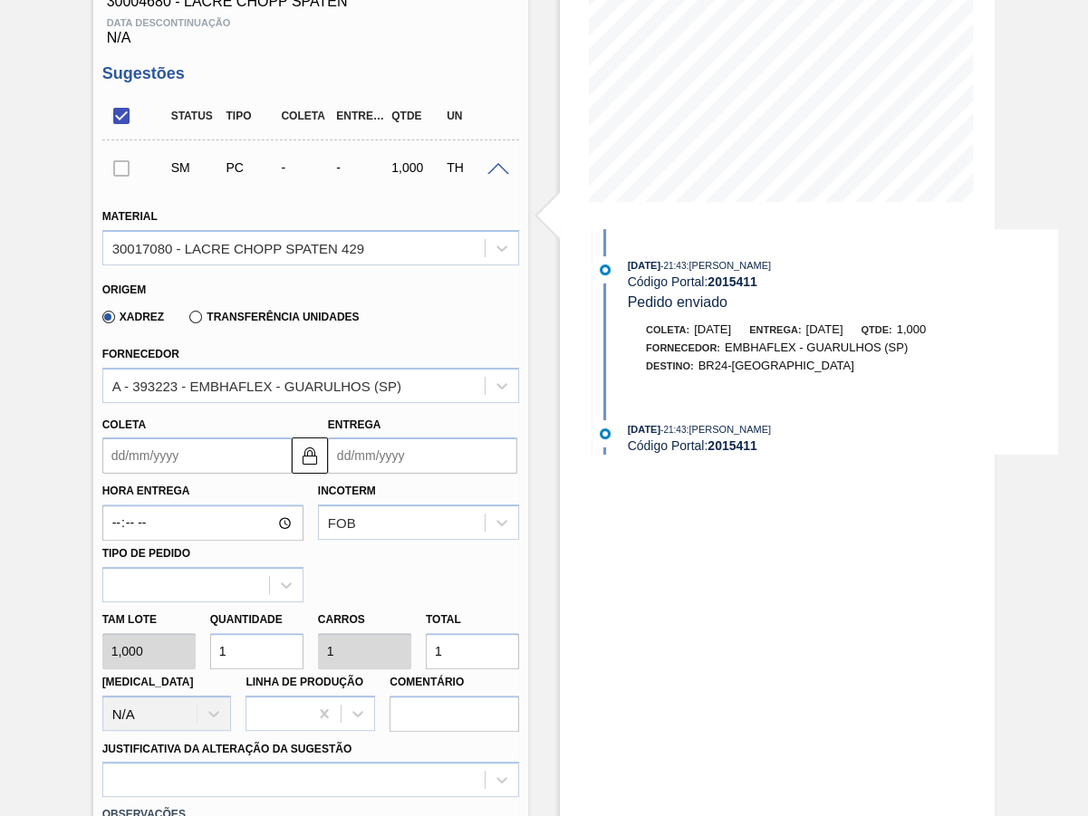
click at [154, 443] on input "Coleta" at bounding box center [196, 455] width 189 height 36
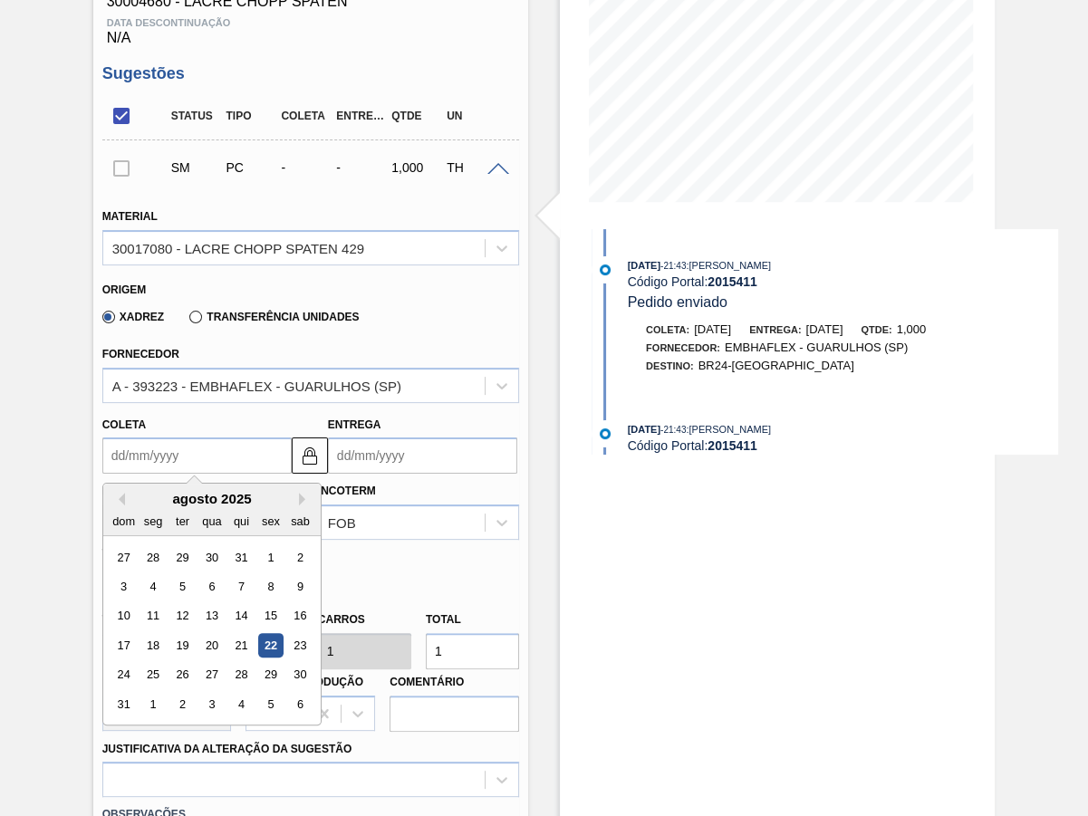
click at [277, 491] on div "agosto 2025" at bounding box center [211, 498] width 217 height 15
click at [299, 493] on button "Next Month" at bounding box center [305, 499] width 13 height 13
click at [146, 574] on div "8" at bounding box center [152, 586] width 24 height 24
type input "[DATE]"
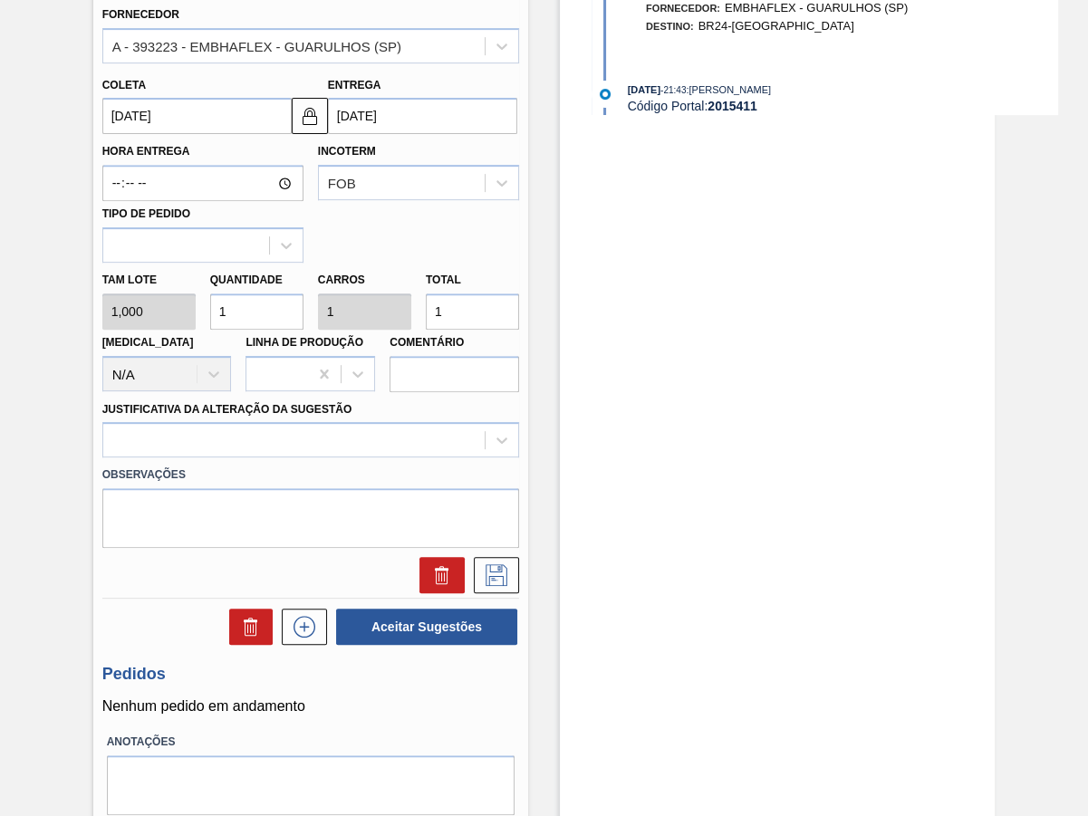
scroll to position [669, 0]
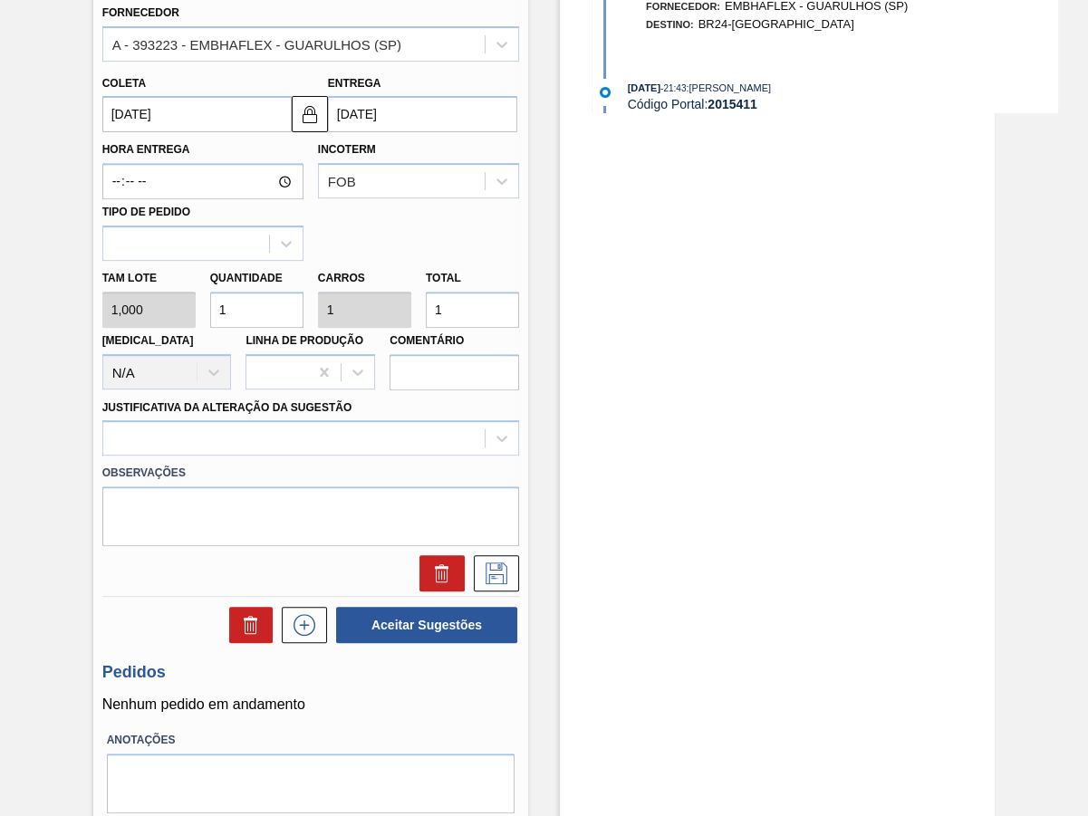
click at [480, 328] on label "Comentário" at bounding box center [454, 341] width 130 height 26
click at [480, 354] on input "Comentário" at bounding box center [454, 372] width 130 height 36
click at [480, 292] on input "1" at bounding box center [472, 310] width 93 height 36
type input "10"
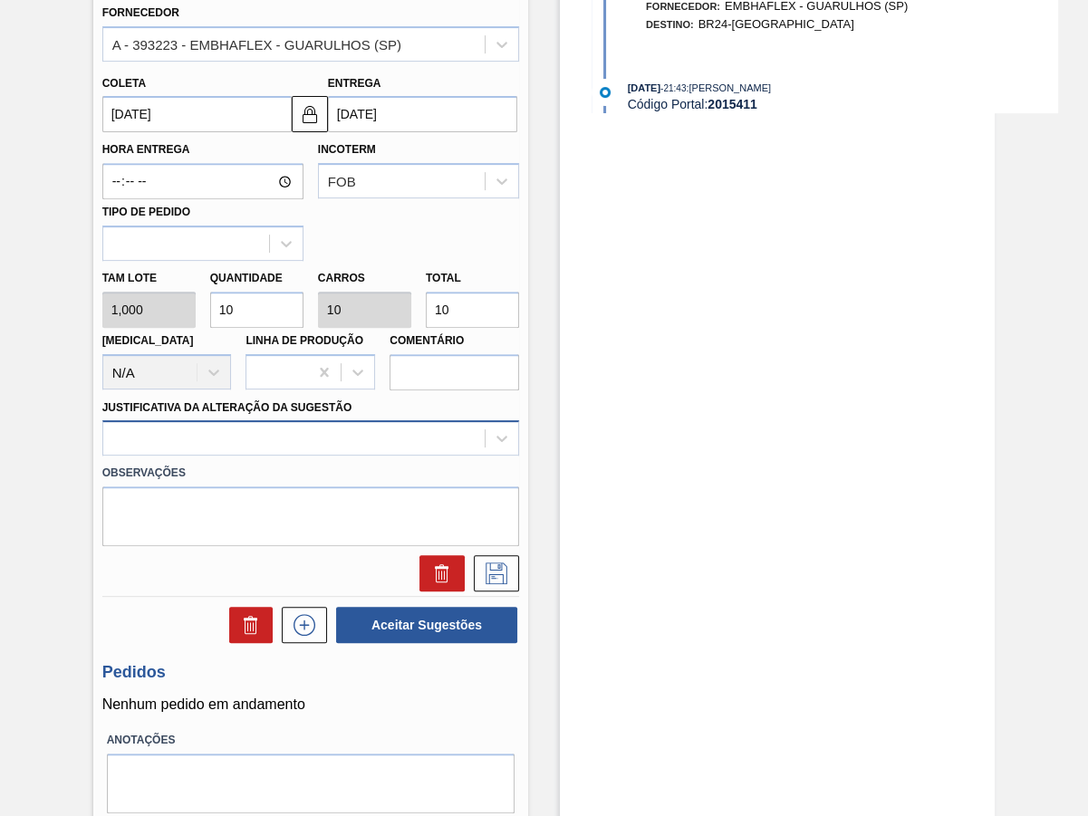
type input "10"
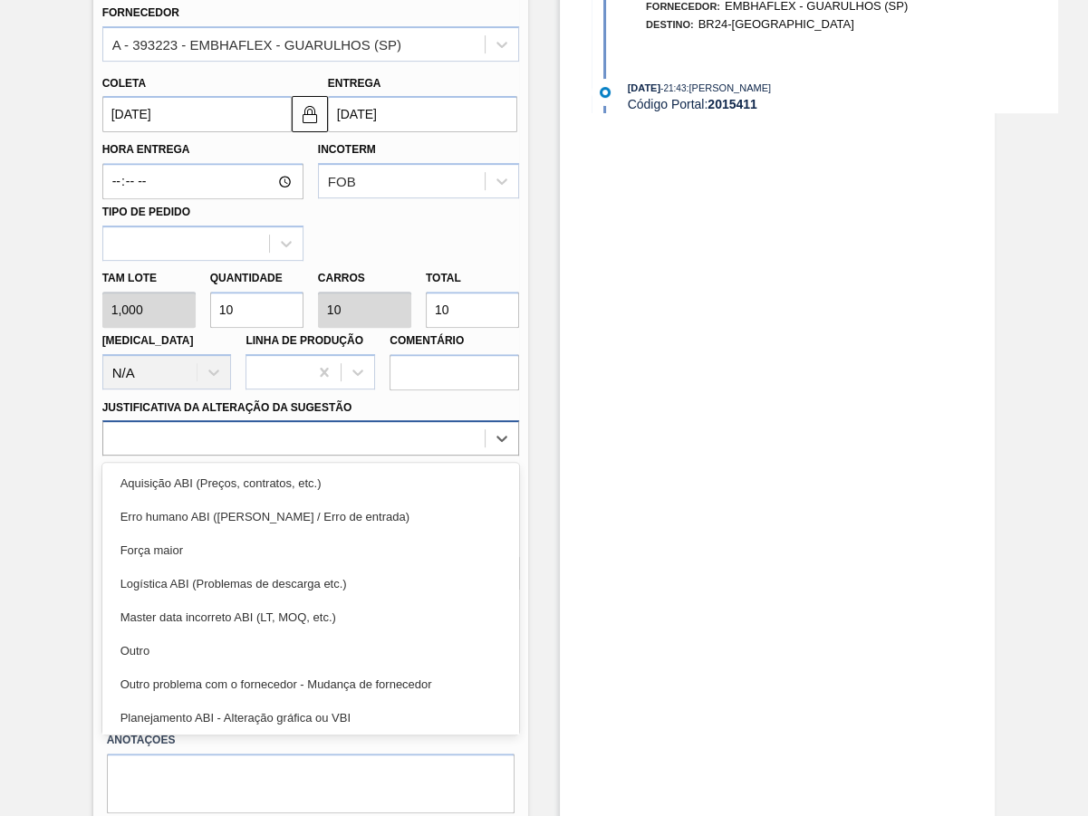
click at [330, 426] on div at bounding box center [293, 439] width 381 height 26
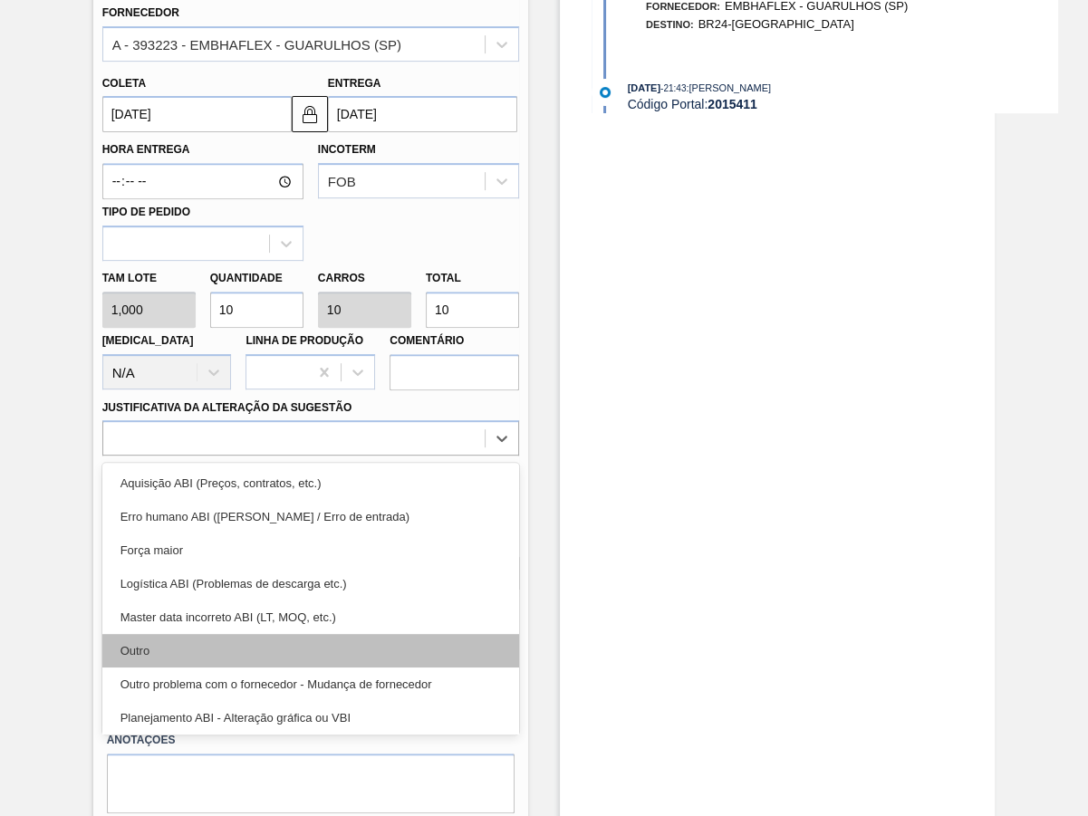
click at [187, 634] on div "Outro" at bounding box center [310, 651] width 417 height 34
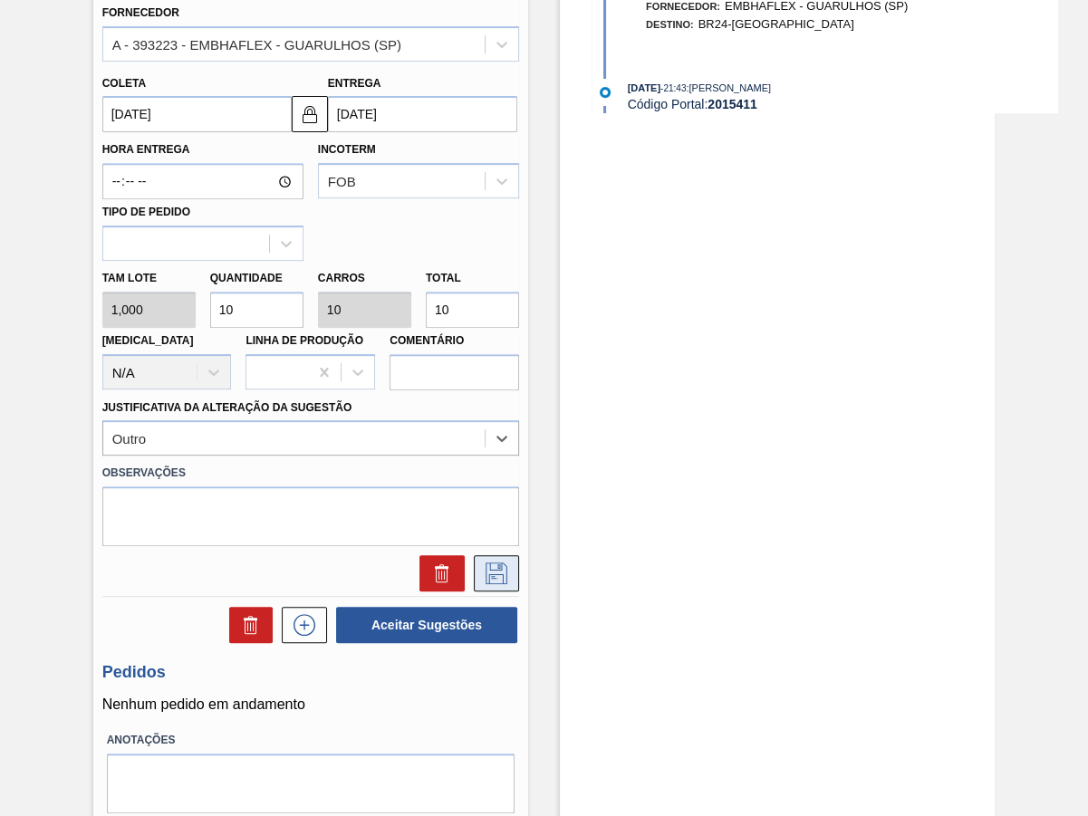
click at [484, 562] on icon at bounding box center [496, 573] width 29 height 22
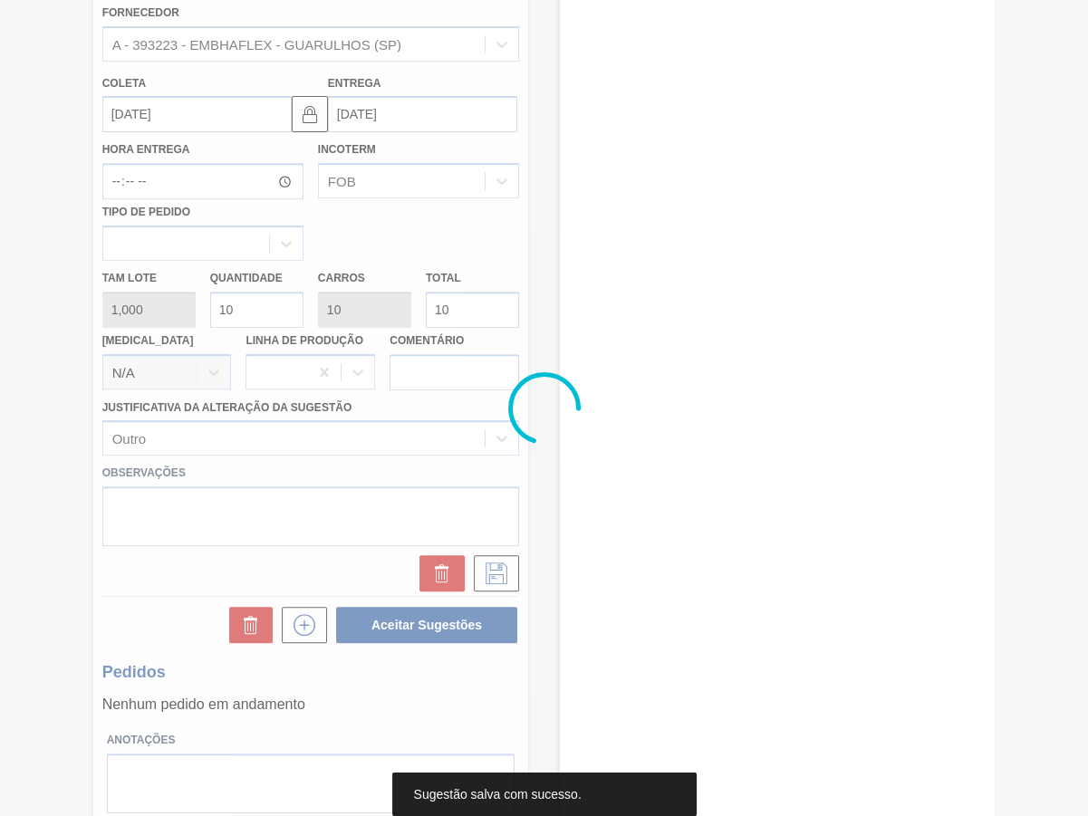
scroll to position [0, 0]
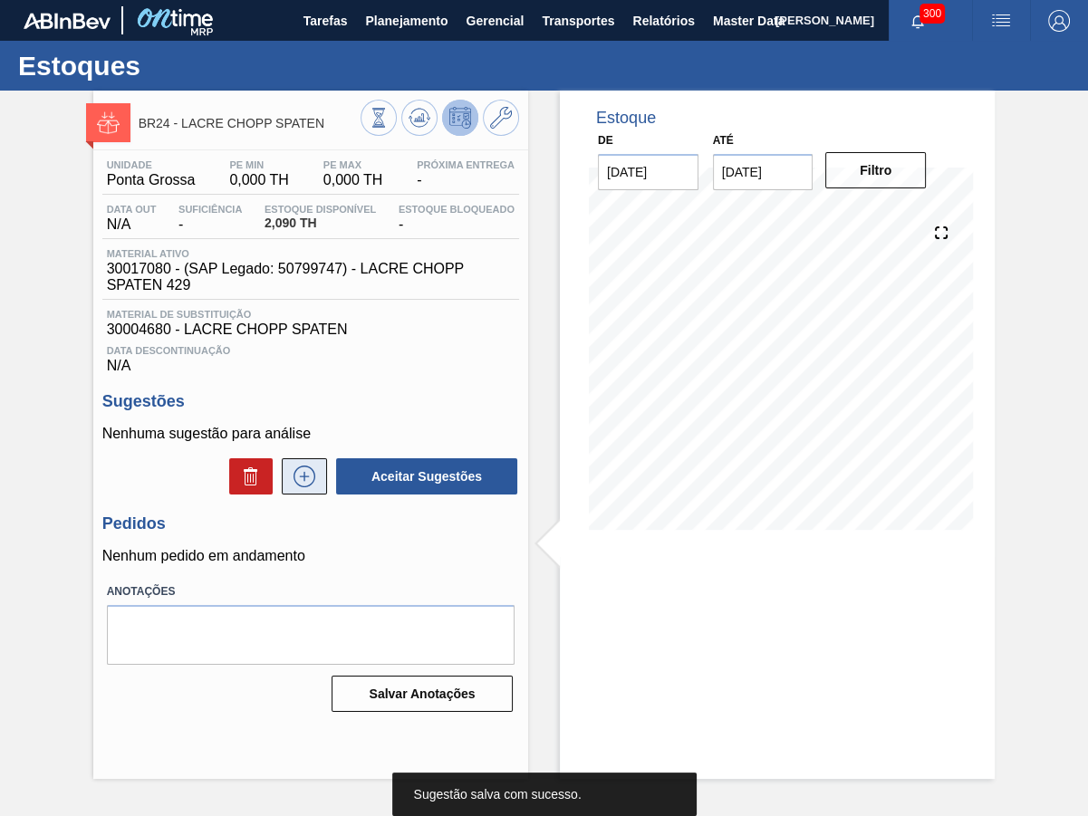
click at [315, 466] on icon at bounding box center [304, 477] width 29 height 22
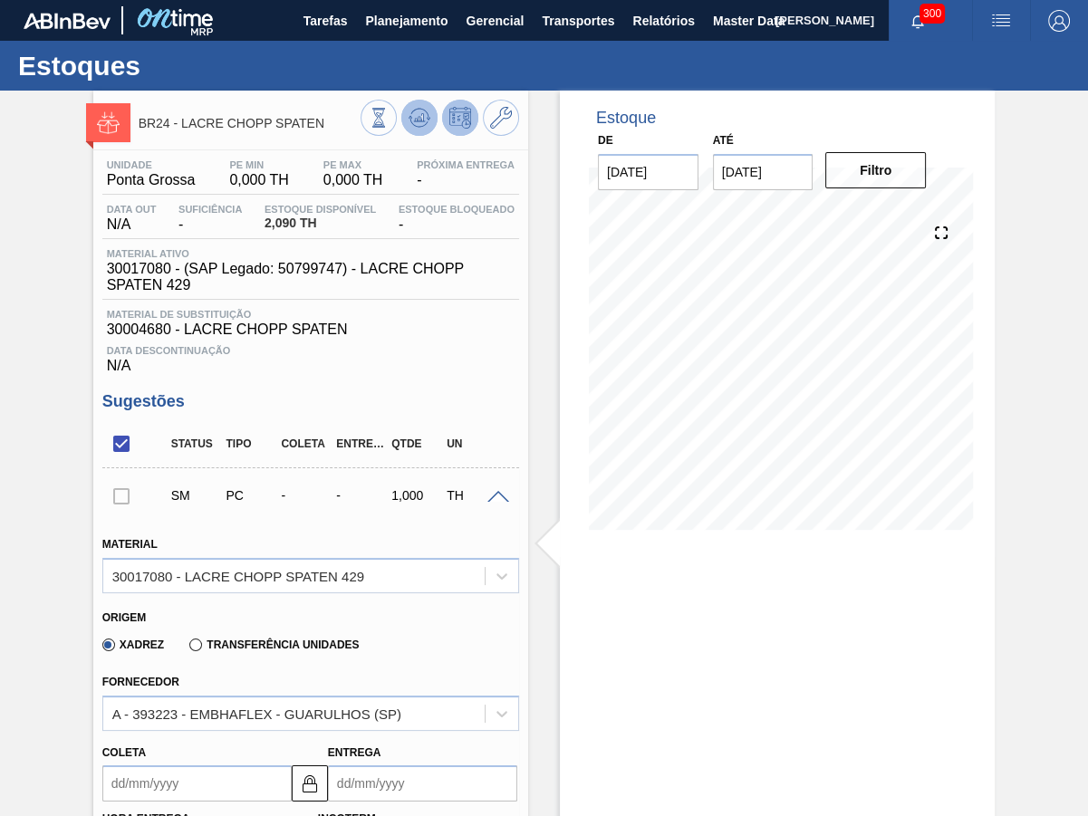
click at [389, 117] on icon at bounding box center [379, 118] width 20 height 20
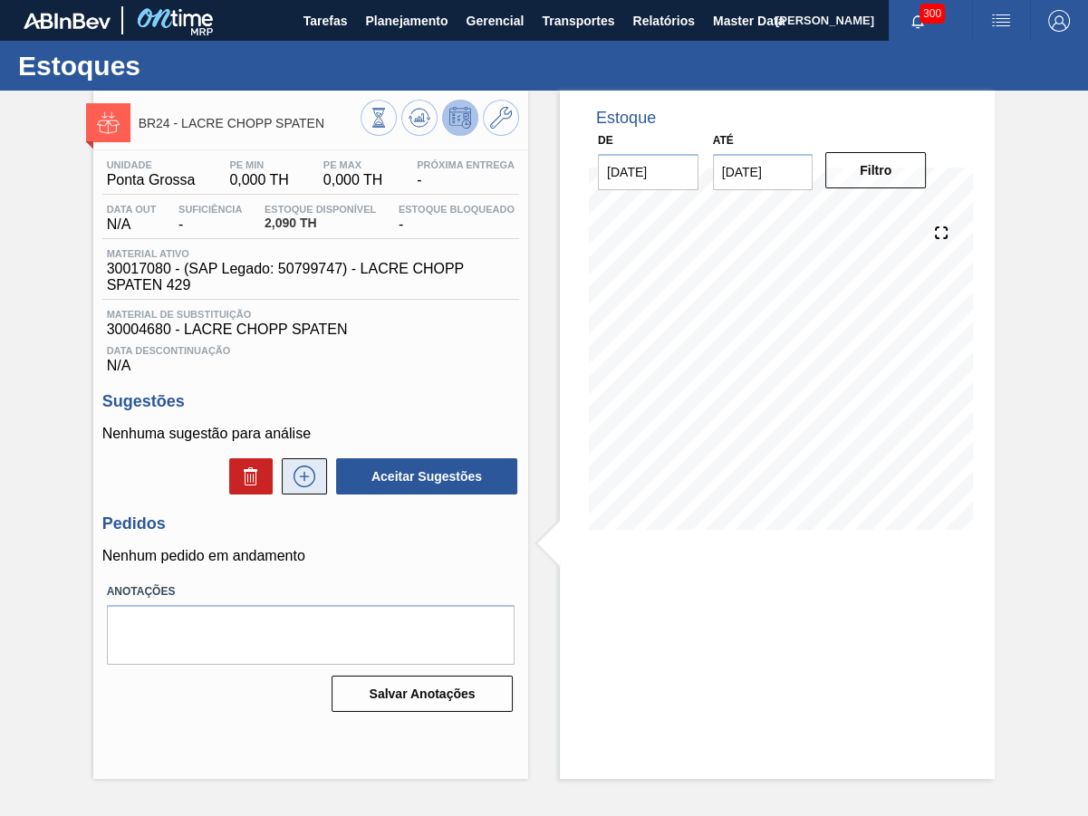
click at [315, 466] on icon at bounding box center [304, 477] width 29 height 22
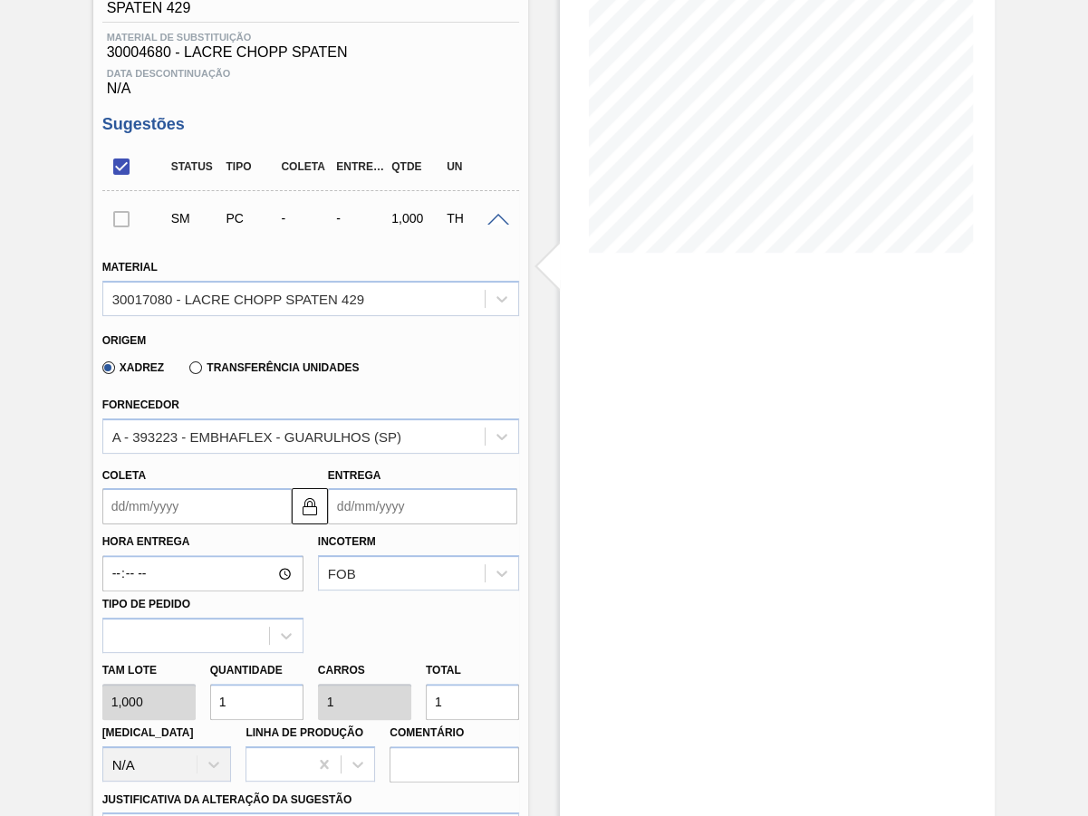
scroll to position [281, 0]
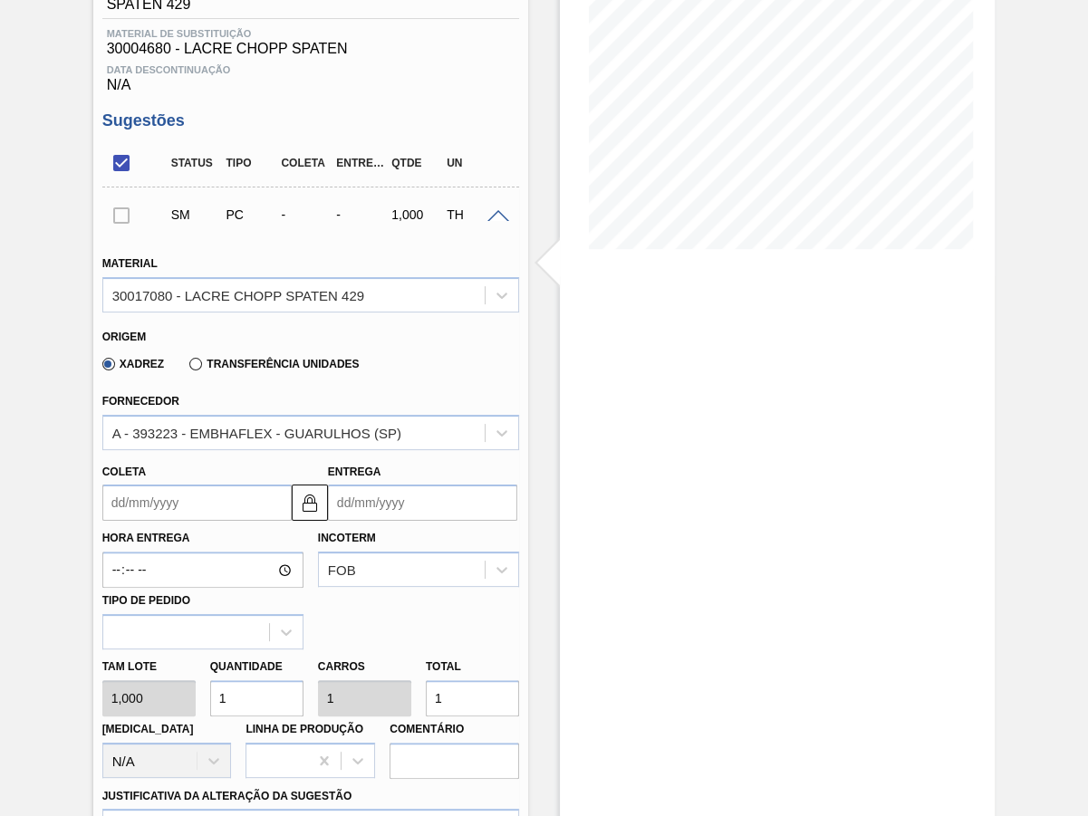
click at [177, 485] on input "Coleta" at bounding box center [196, 503] width 189 height 36
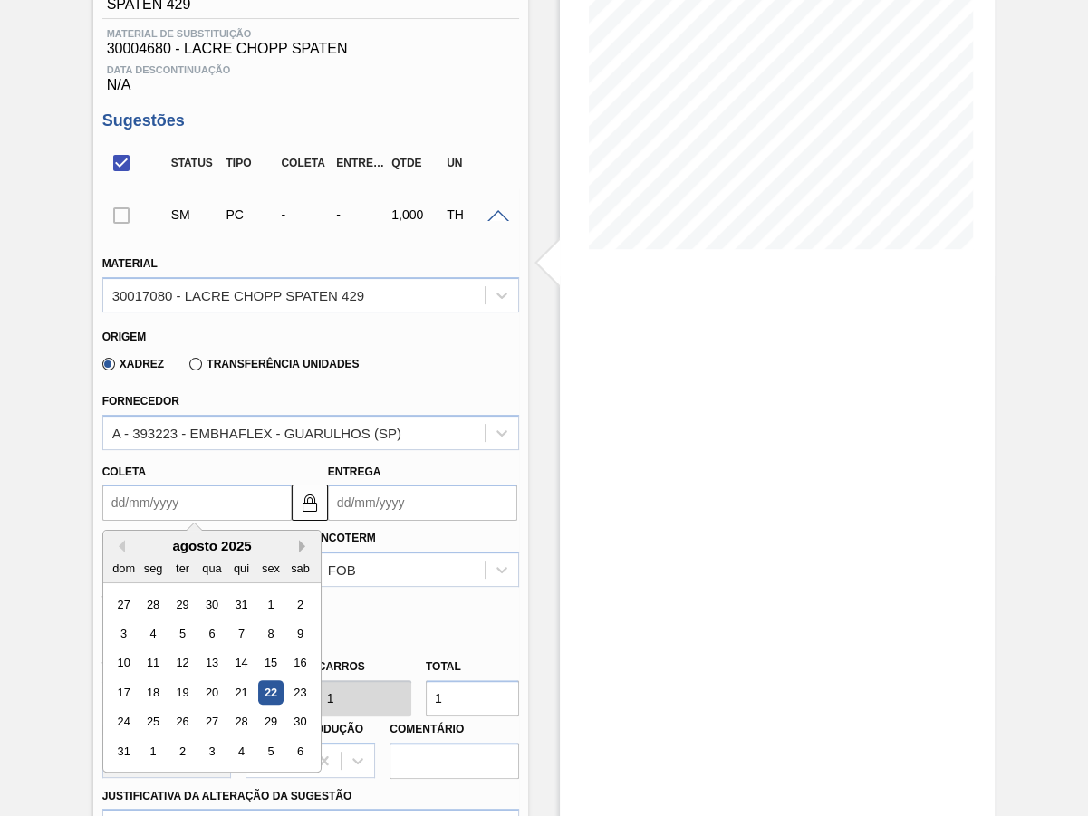
click at [299, 540] on button "Next Month" at bounding box center [305, 546] width 13 height 13
click at [145, 621] on div "8" at bounding box center [152, 633] width 24 height 24
type input "[DATE]"
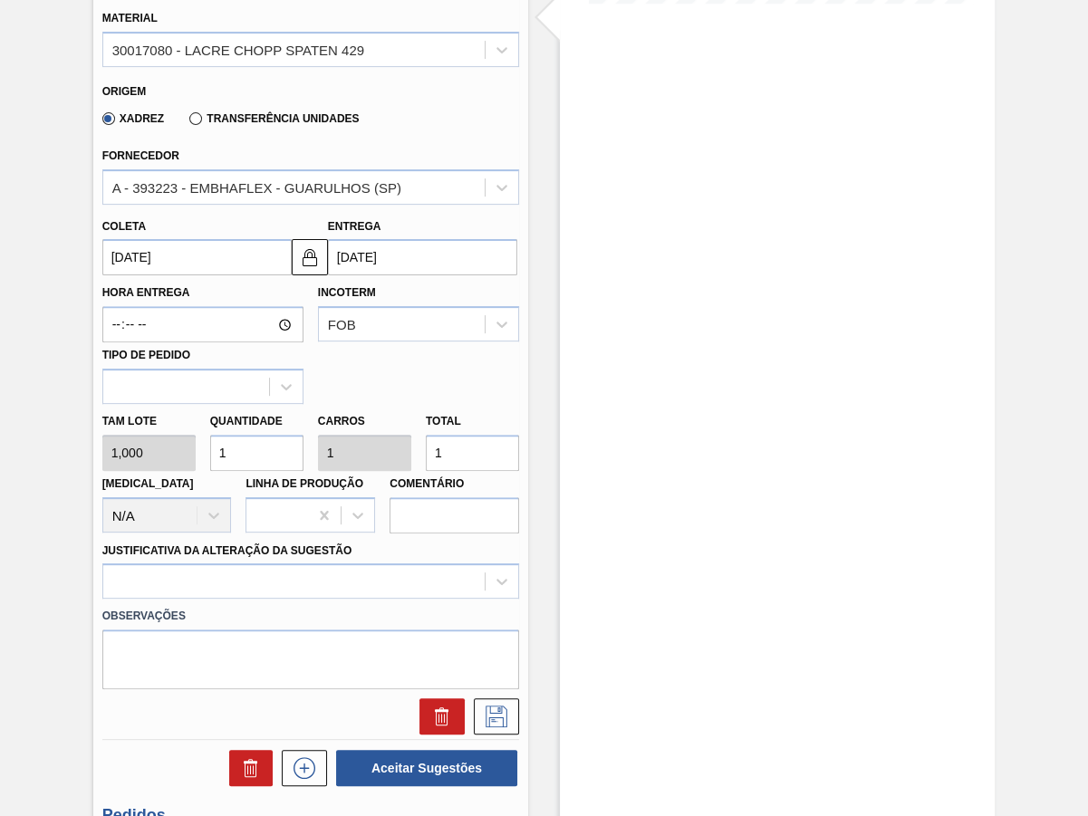
scroll to position [539, 0]
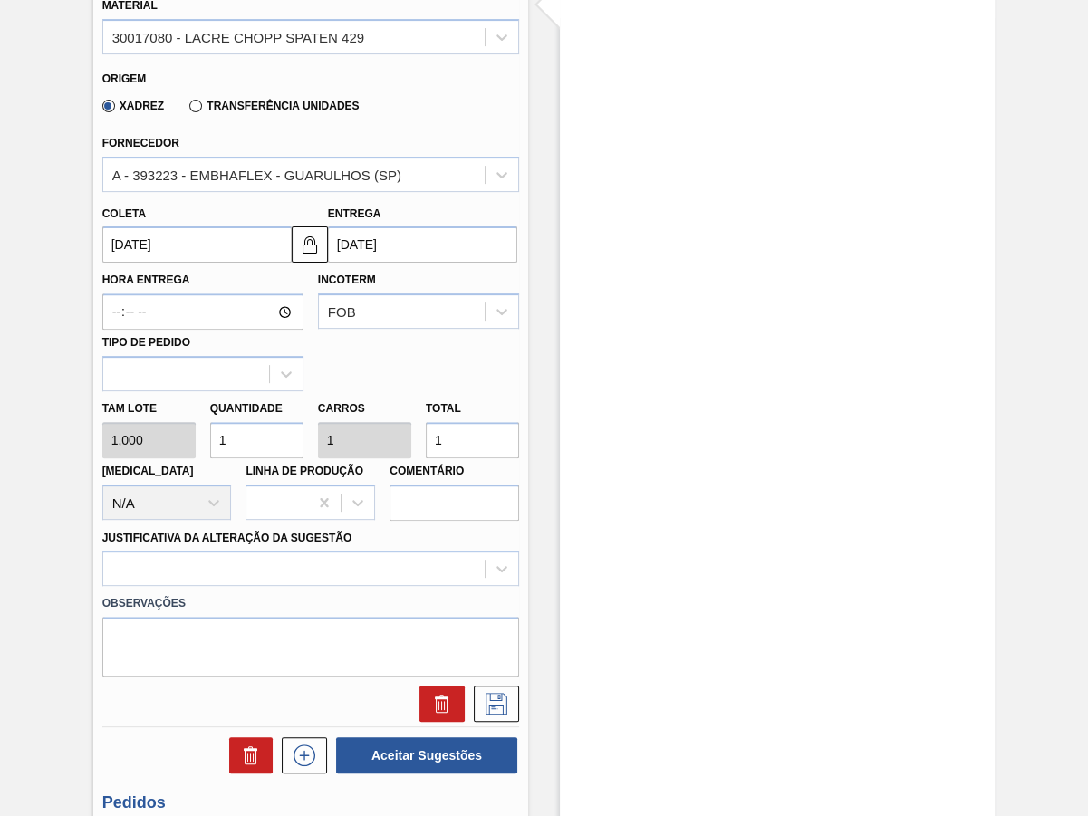
click at [458, 422] on input "1" at bounding box center [472, 440] width 93 height 36
type input "10"
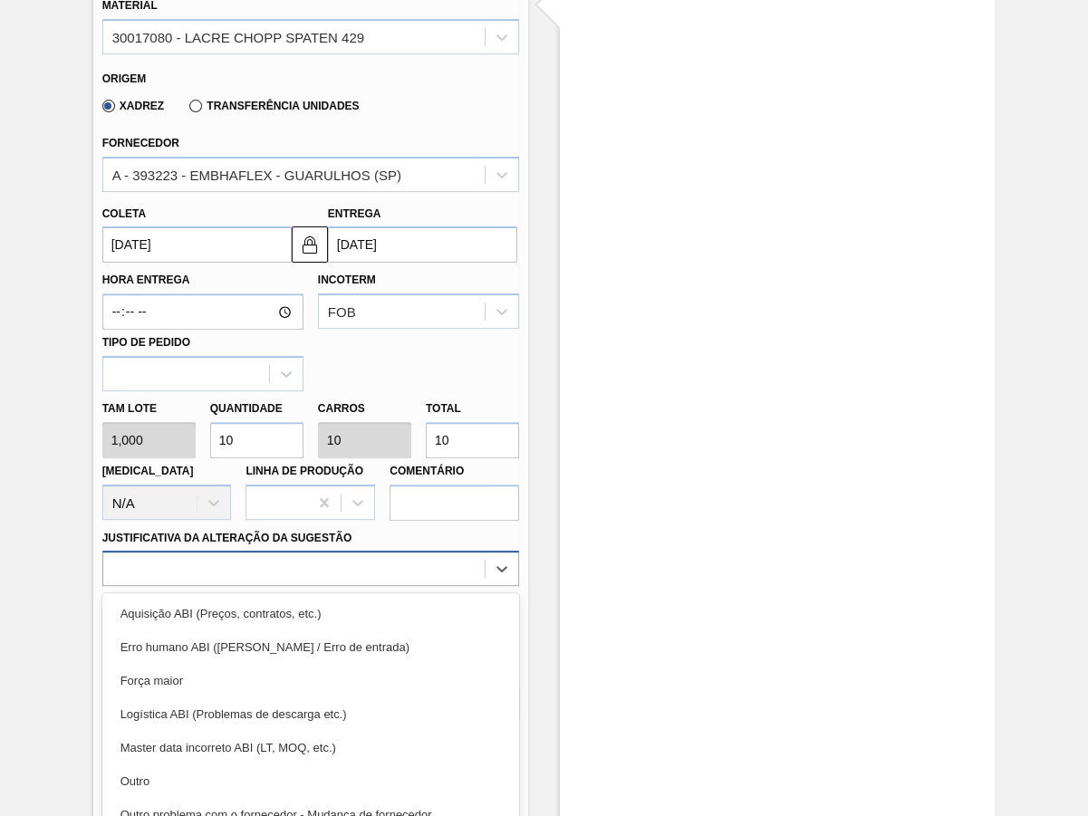
click at [354, 556] on div at bounding box center [293, 569] width 381 height 26
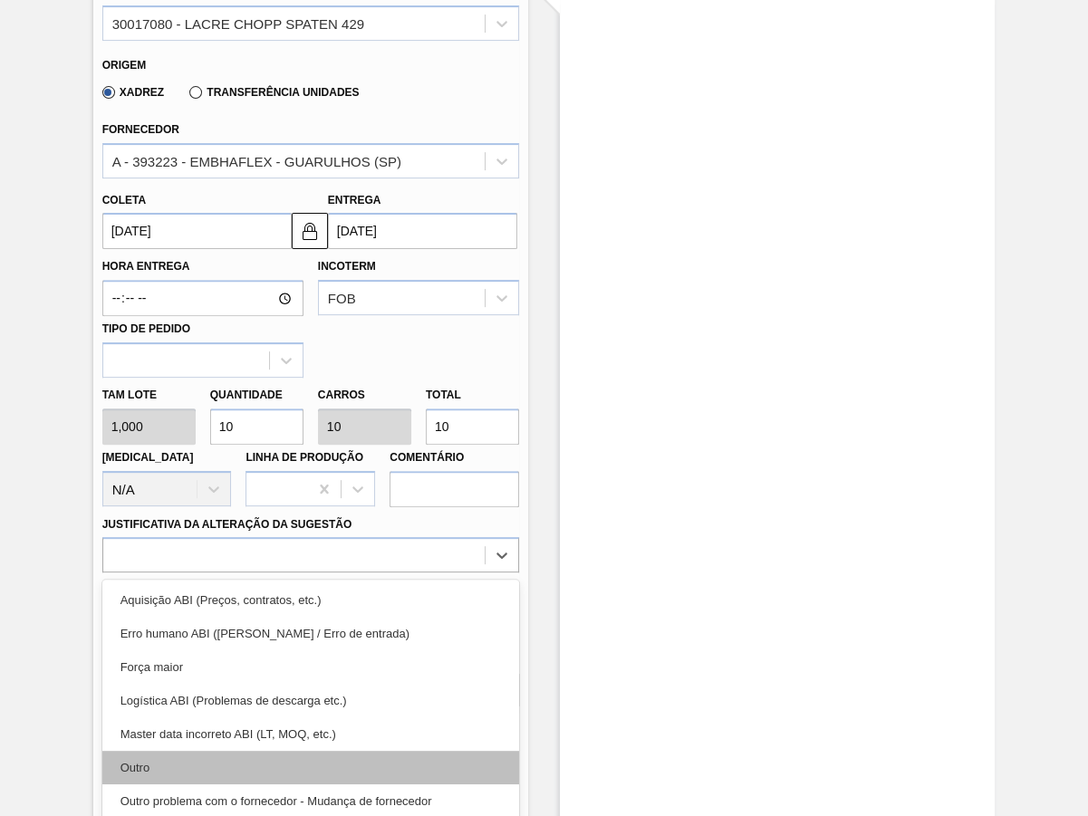
click at [162, 751] on div "Outro" at bounding box center [310, 768] width 417 height 34
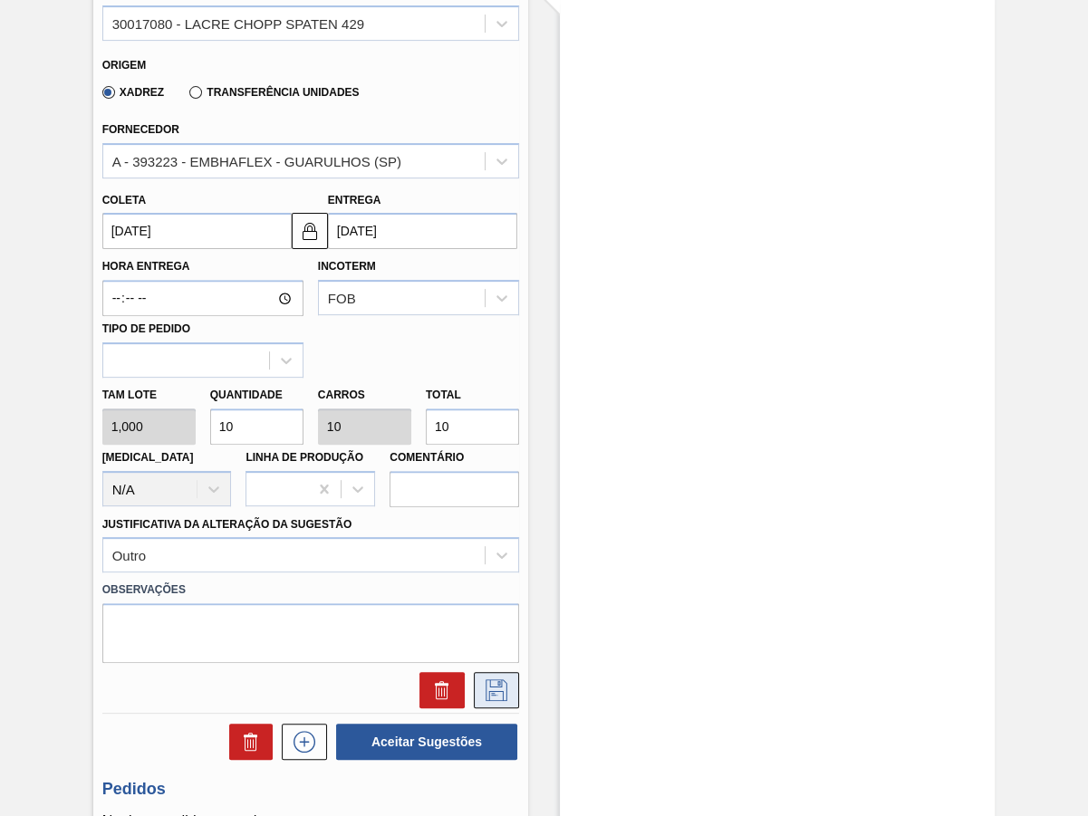
click at [514, 672] on button at bounding box center [496, 690] width 45 height 36
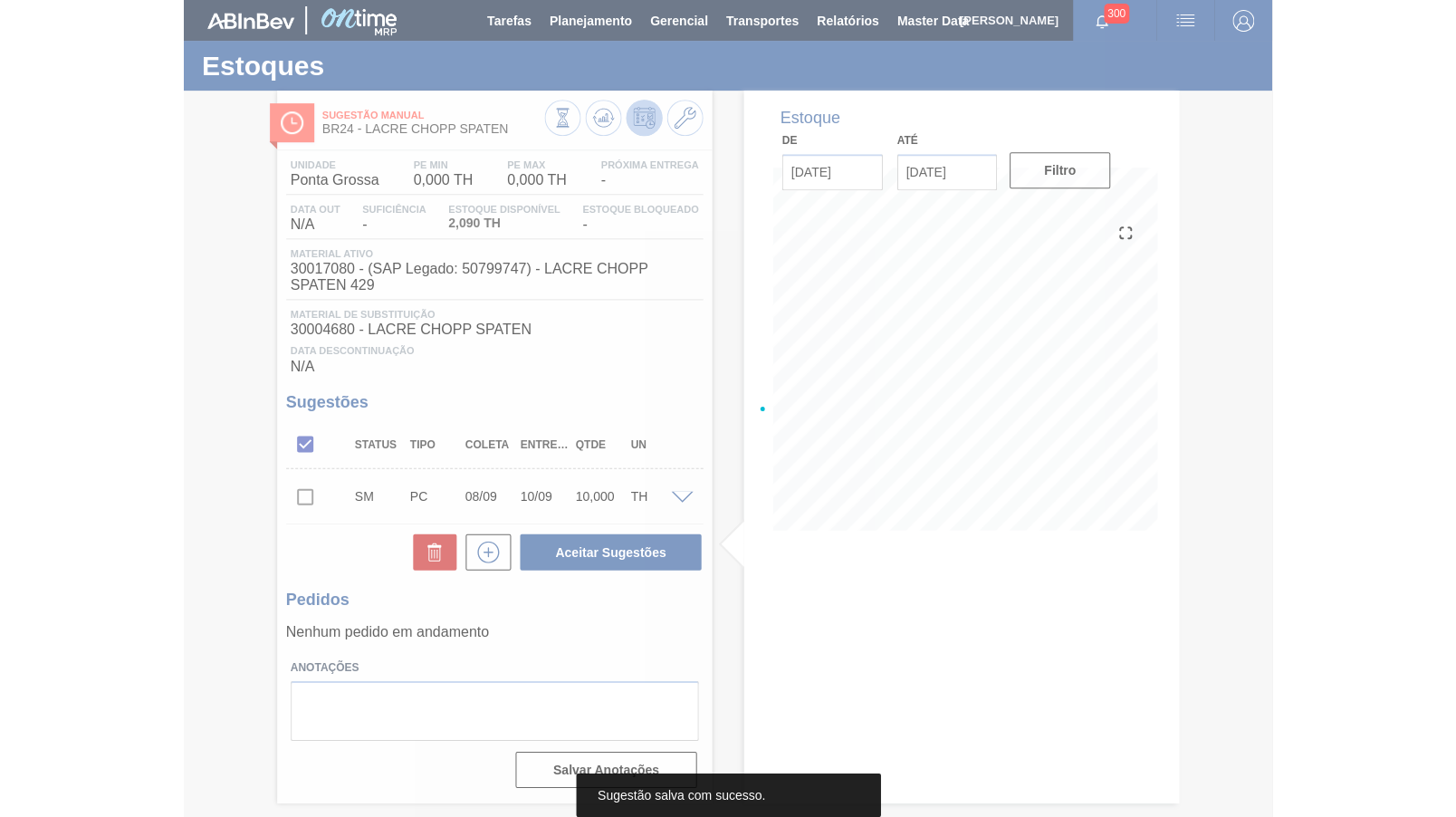
scroll to position [0, 0]
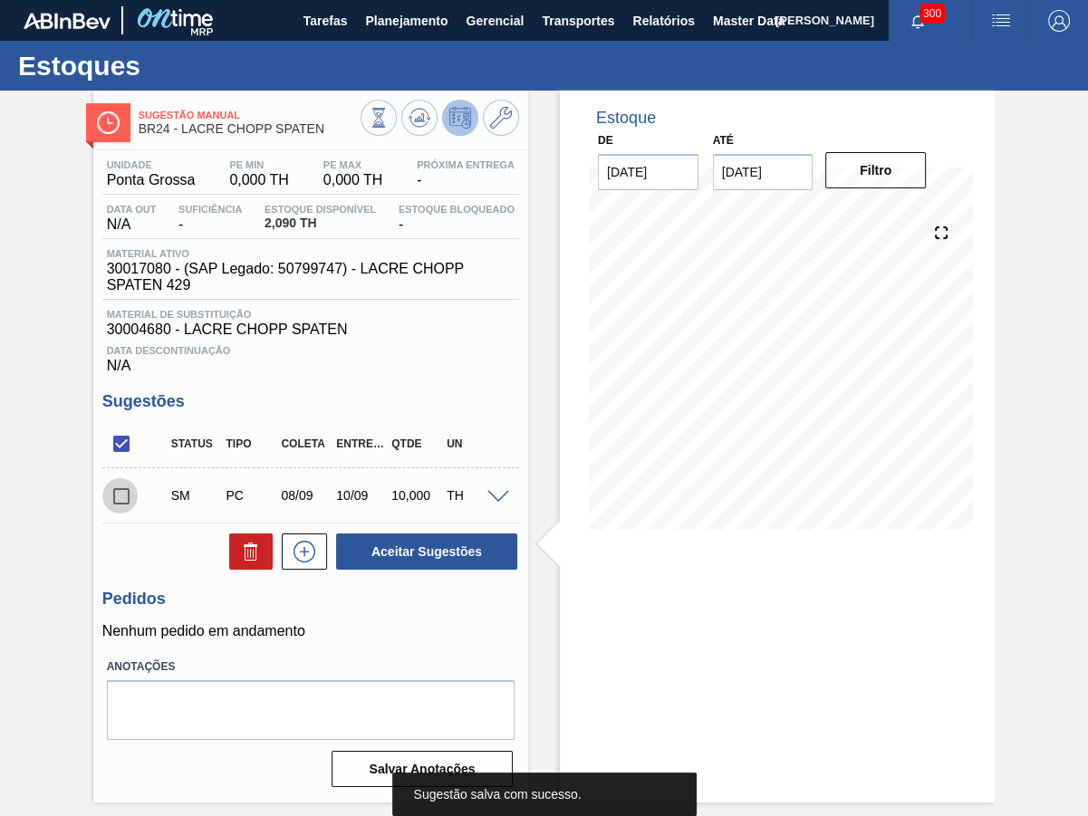
click at [124, 477] on input "checkbox" at bounding box center [121, 496] width 38 height 38
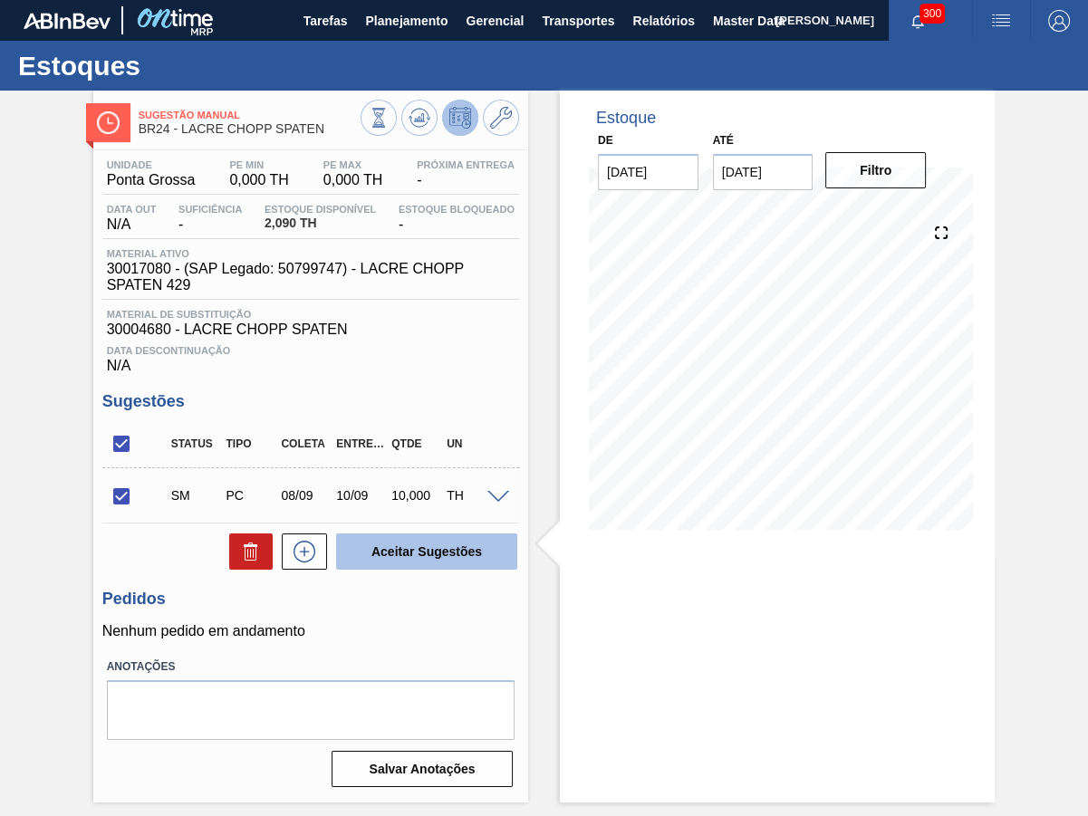
click at [424, 543] on button "Aceitar Sugestões" at bounding box center [426, 551] width 181 height 36
checkbox input "false"
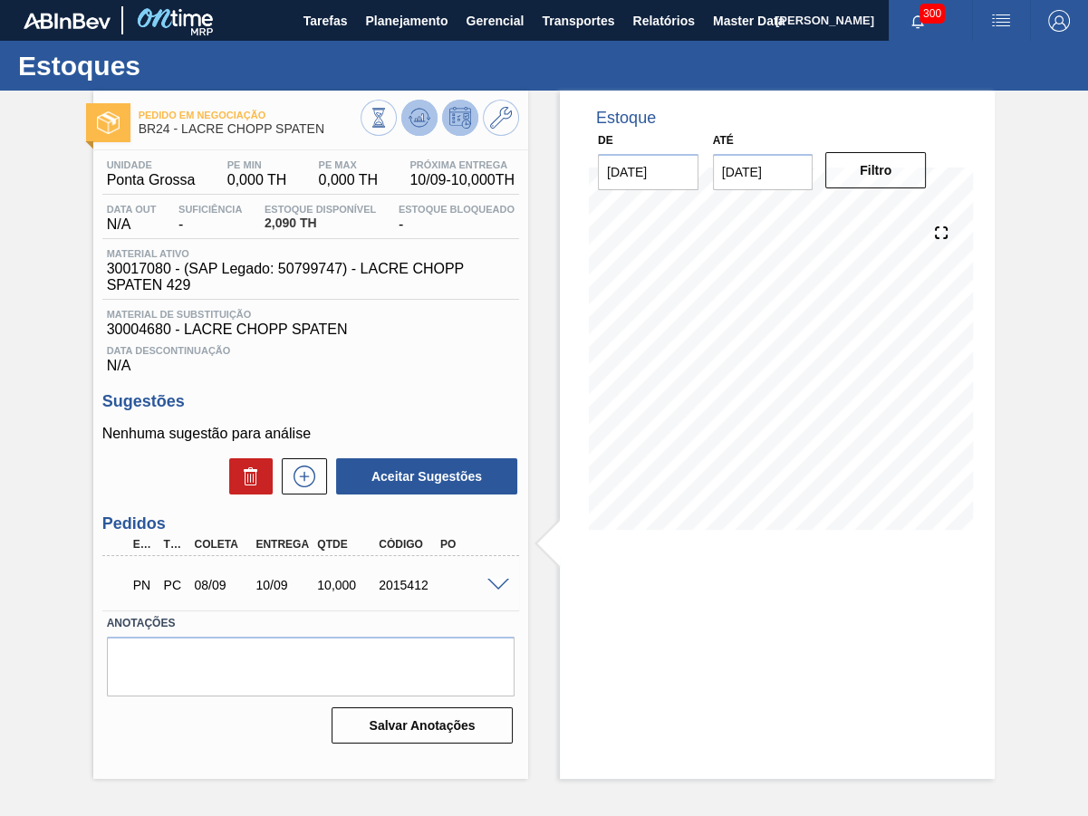
click at [389, 109] on icon at bounding box center [379, 118] width 20 height 20
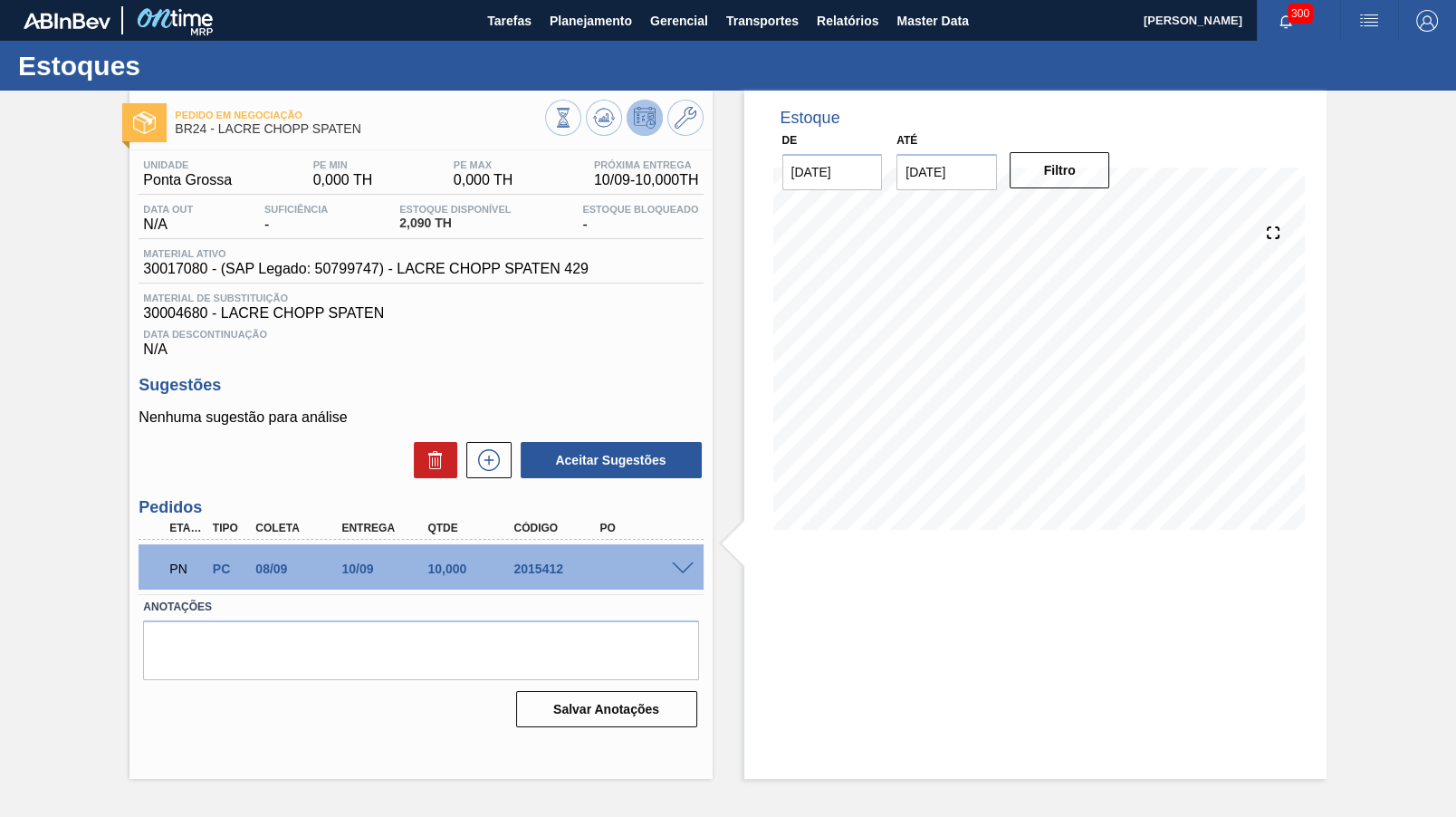
click at [655, 570] on div "PN PC 08/09 10/09 10,000 2015412" at bounding box center [416, 567] width 516 height 36
